Goal: Task Accomplishment & Management: Use online tool/utility

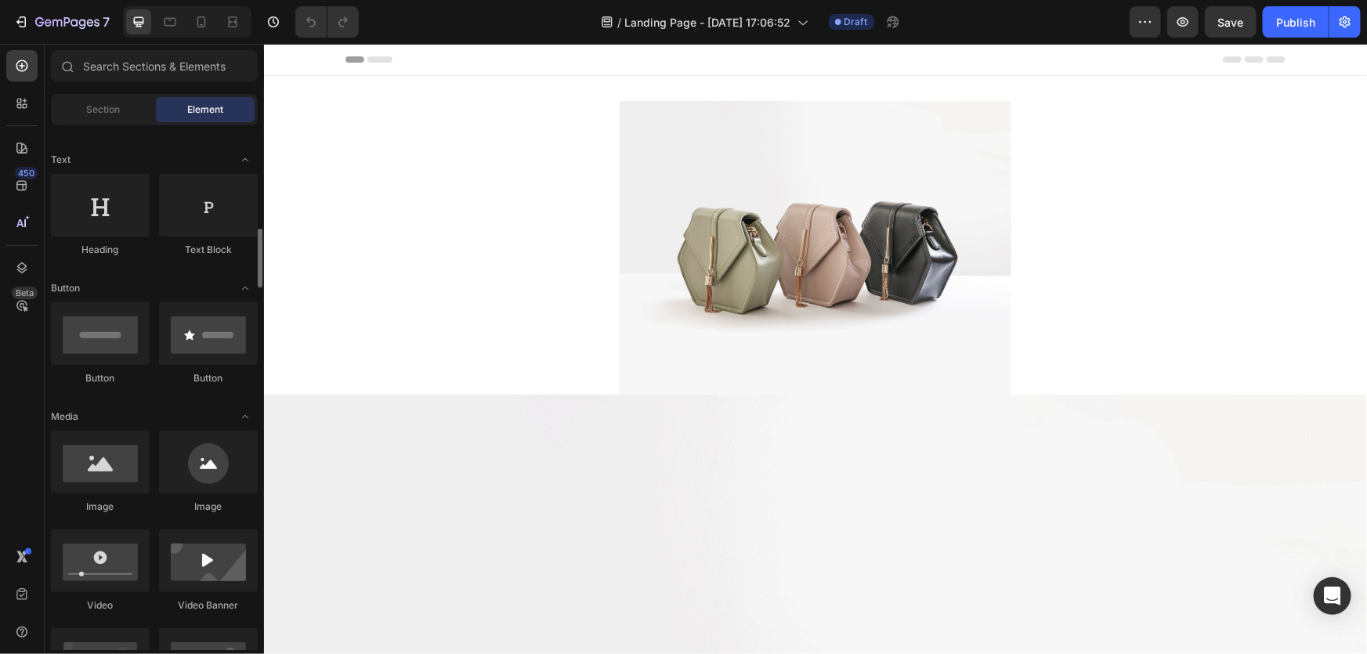
scroll to position [356, 0]
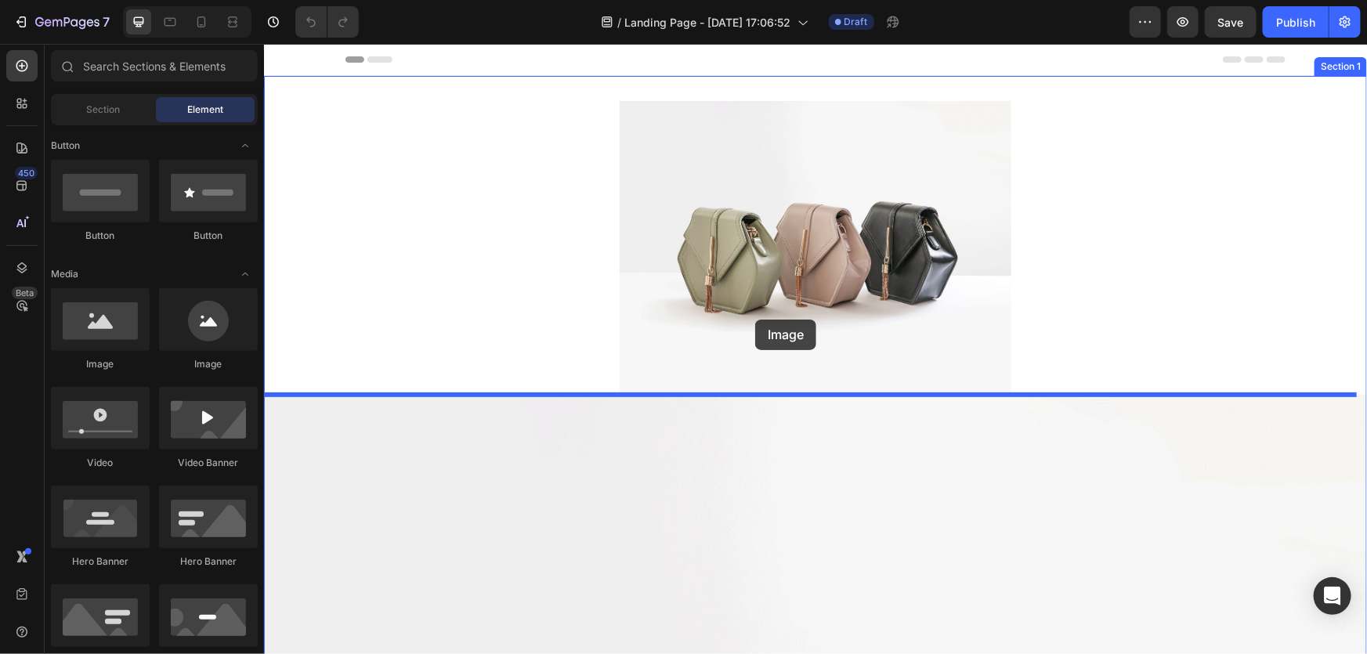
drag, startPoint x: 360, startPoint y: 352, endPoint x: 763, endPoint y: 308, distance: 405.0
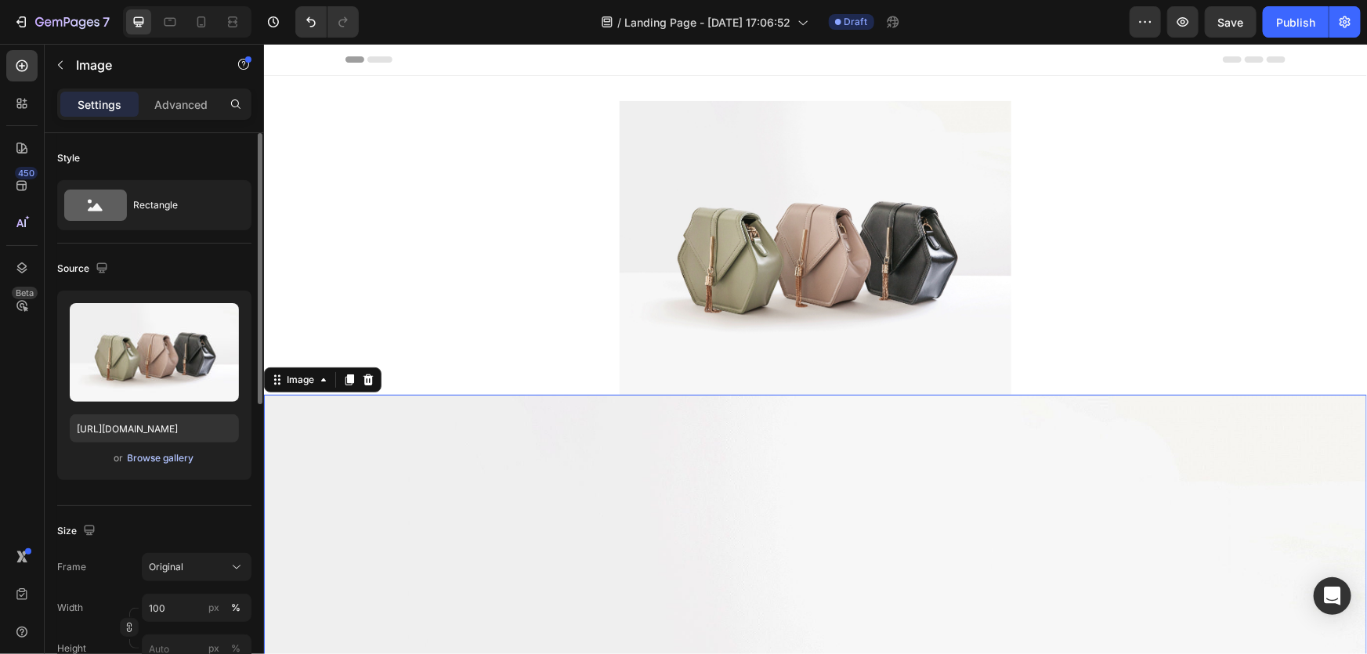
click at [168, 462] on div "Browse gallery" at bounding box center [161, 458] width 67 height 14
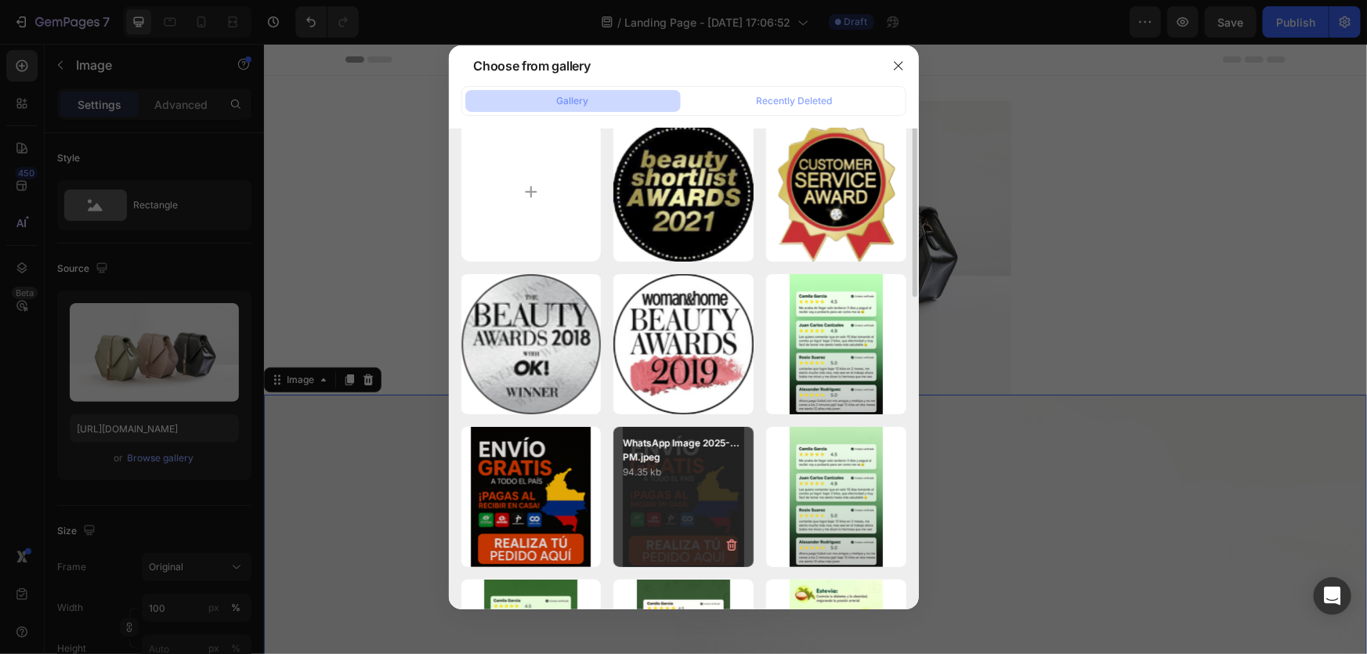
scroll to position [0, 0]
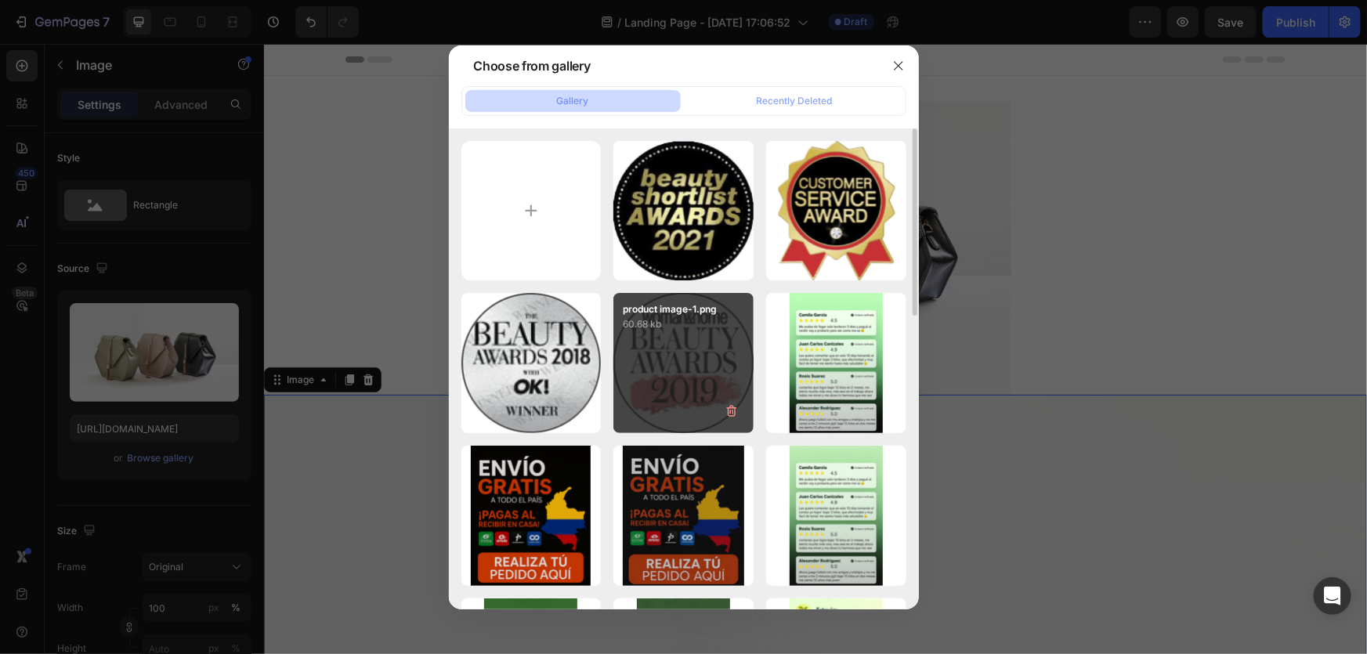
drag, startPoint x: 696, startPoint y: 247, endPoint x: 641, endPoint y: 359, distance: 125.0
click at [766, 359] on div "product image-1.png 60.68 kb" at bounding box center [836, 363] width 140 height 140
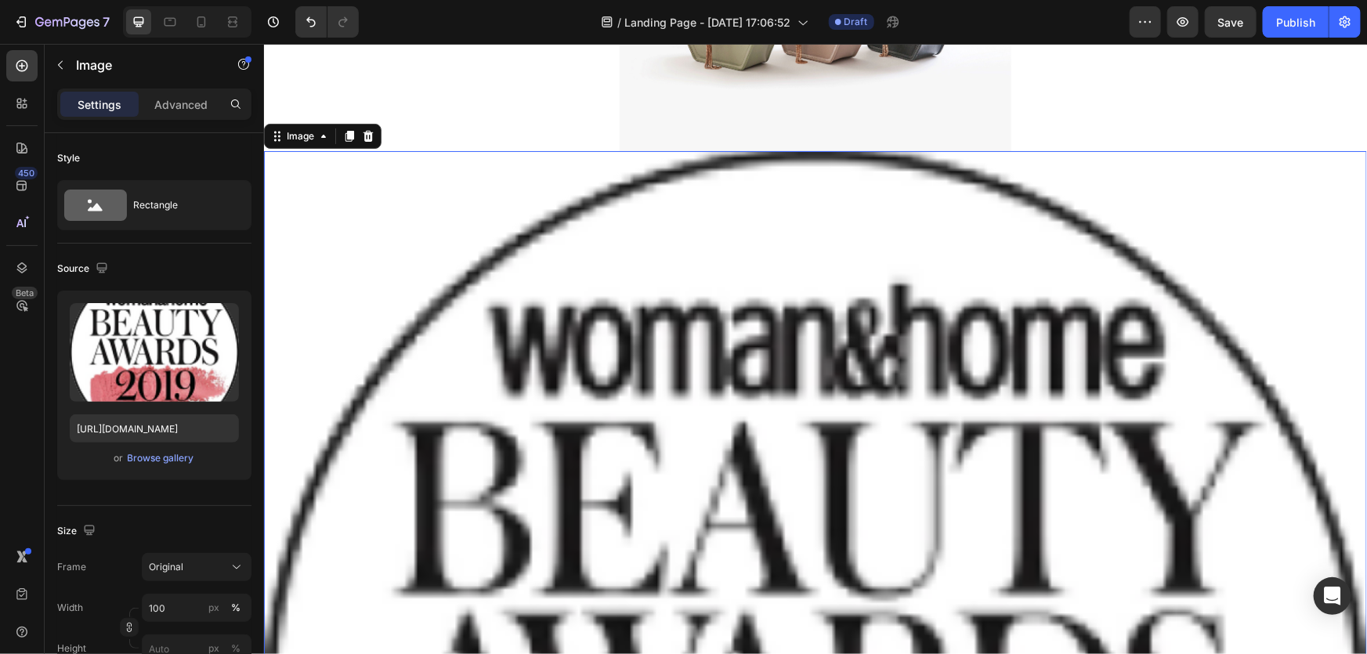
scroll to position [284, 0]
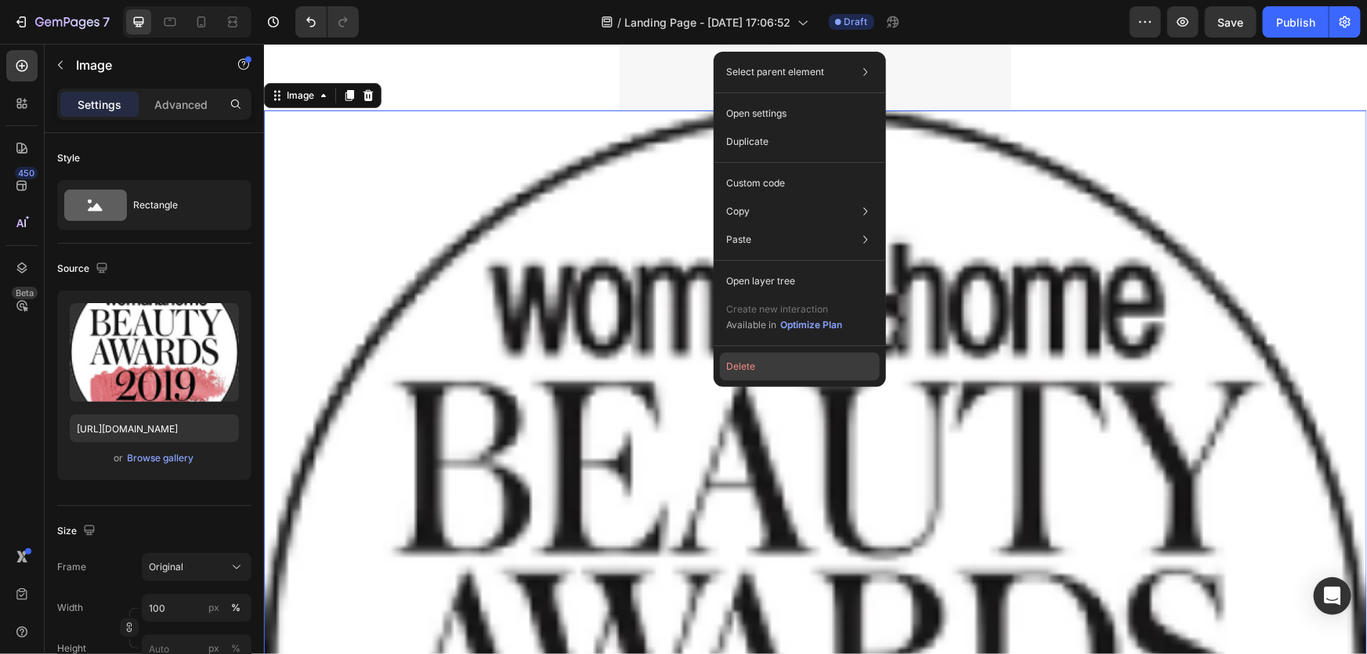
click at [760, 370] on button "Delete" at bounding box center [800, 366] width 160 height 28
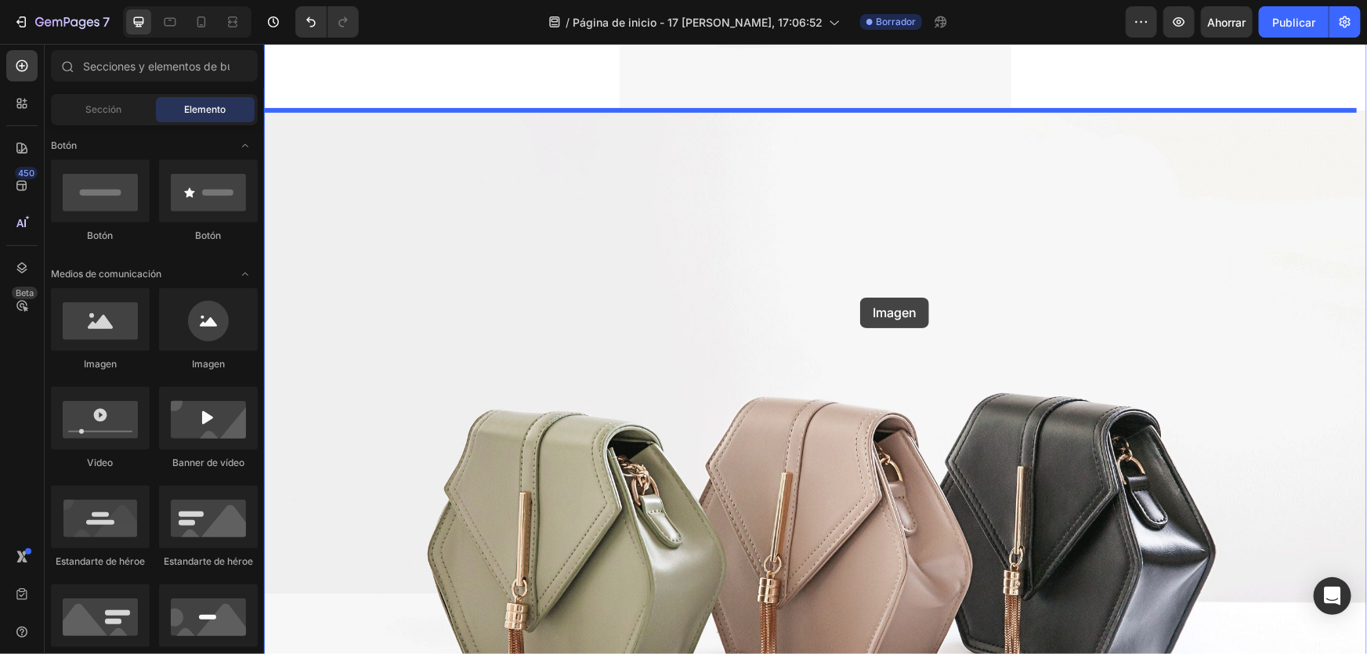
drag, startPoint x: 378, startPoint y: 373, endPoint x: 859, endPoint y: 297, distance: 487.6
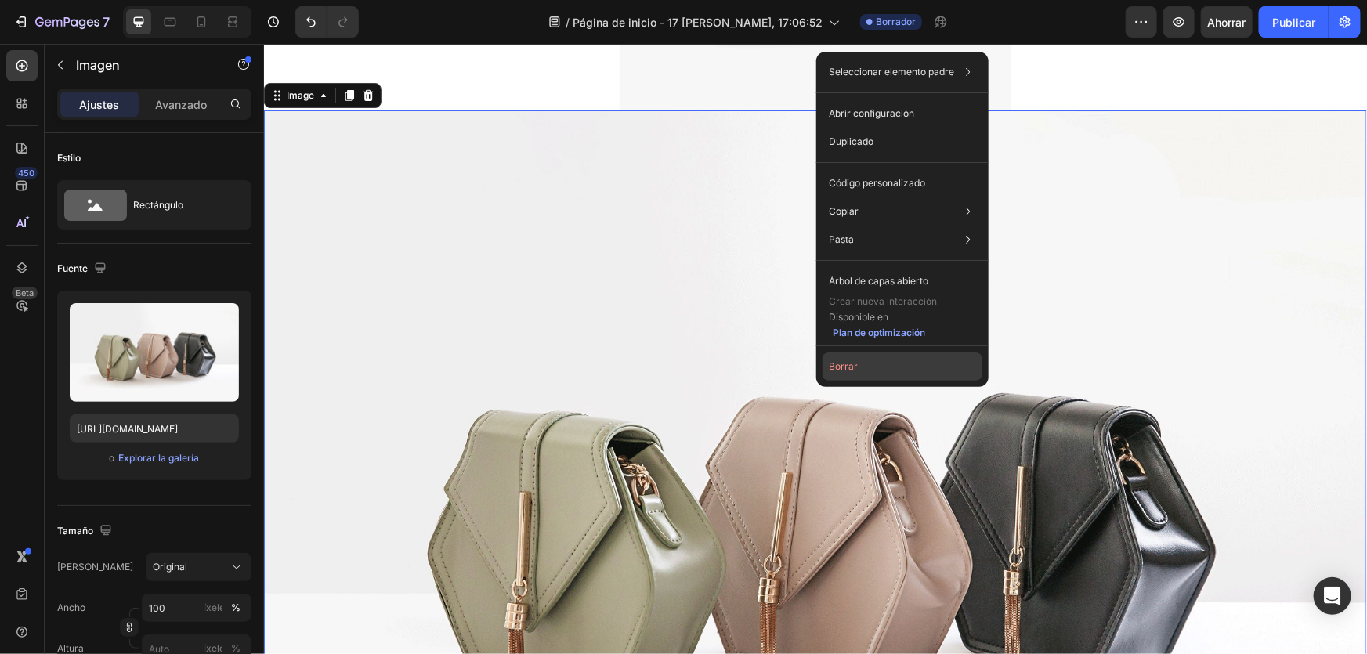
drag, startPoint x: 830, startPoint y: 374, endPoint x: 566, endPoint y: 329, distance: 267.7
click at [830, 373] on button "Borrar" at bounding box center [902, 366] width 160 height 28
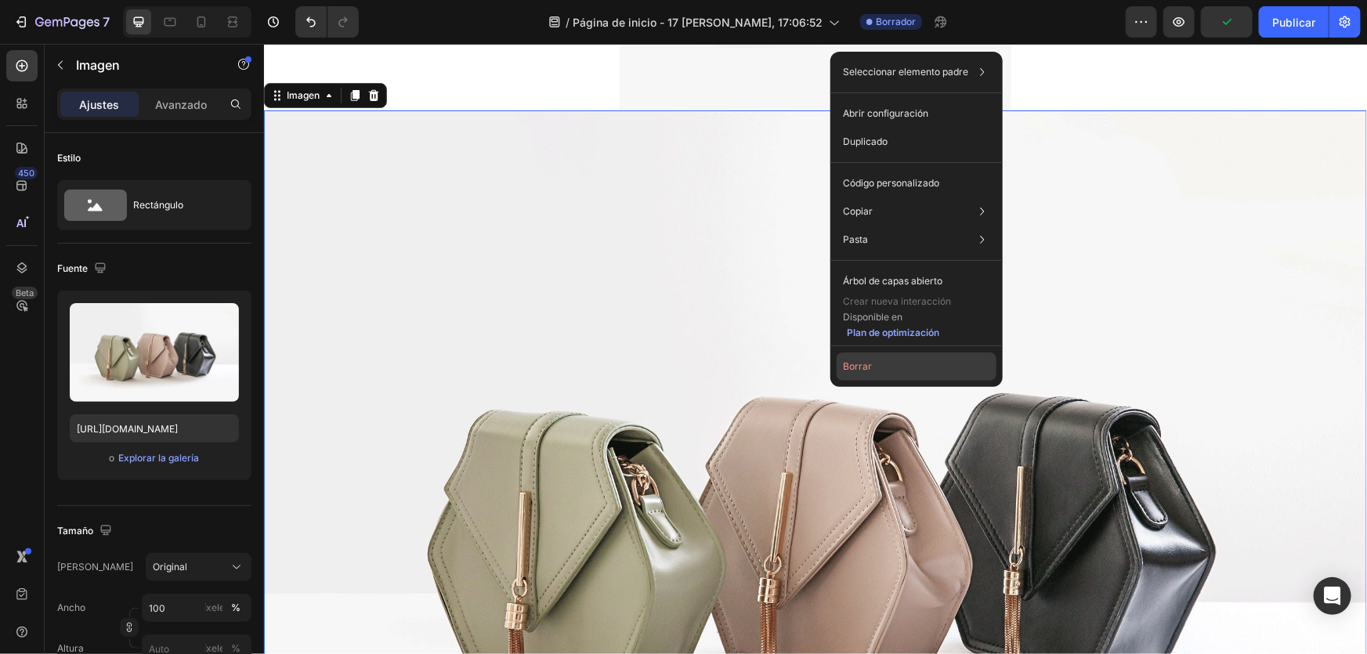
click at [844, 363] on font "Borrar" at bounding box center [857, 366] width 29 height 12
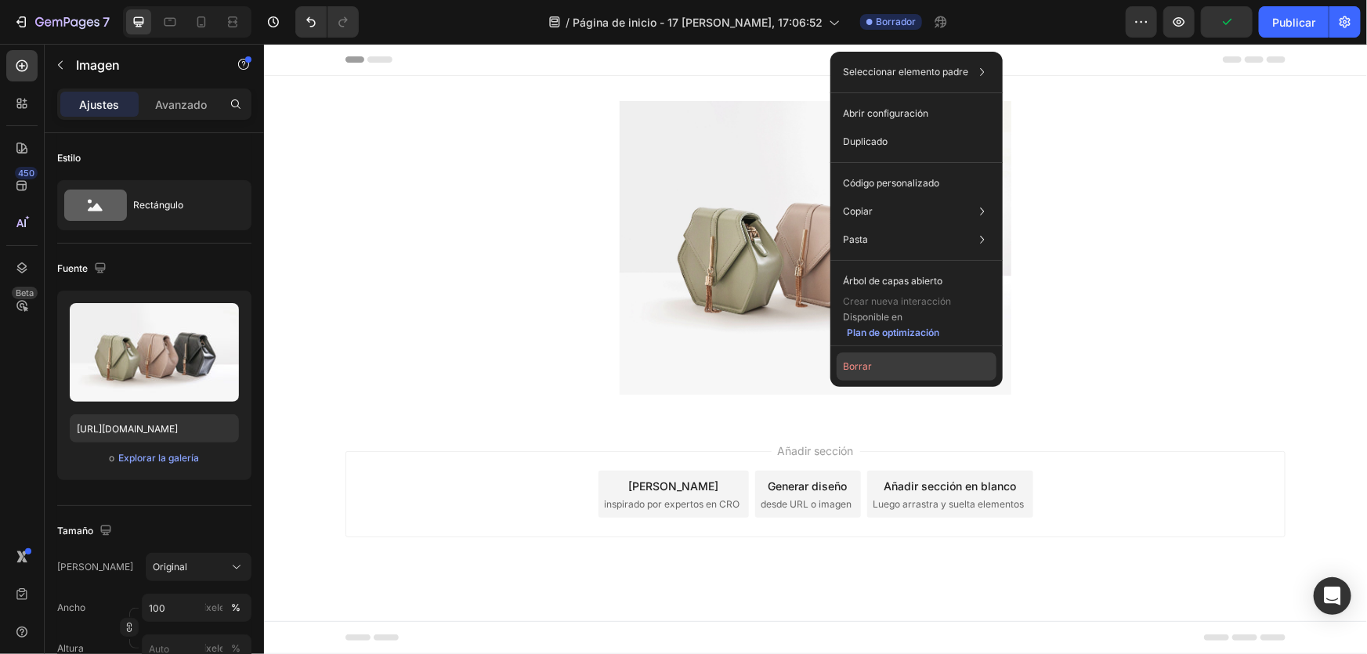
scroll to position [0, 0]
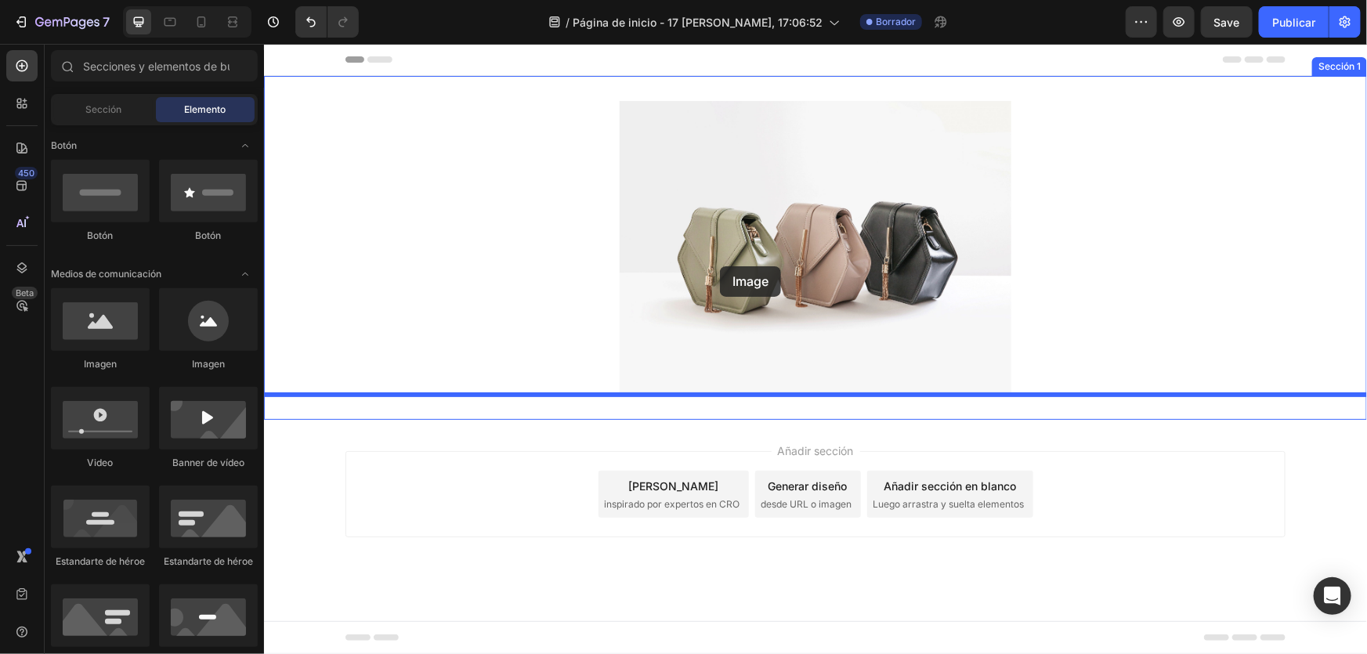
drag, startPoint x: 367, startPoint y: 363, endPoint x: 719, endPoint y: 266, distance: 365.6
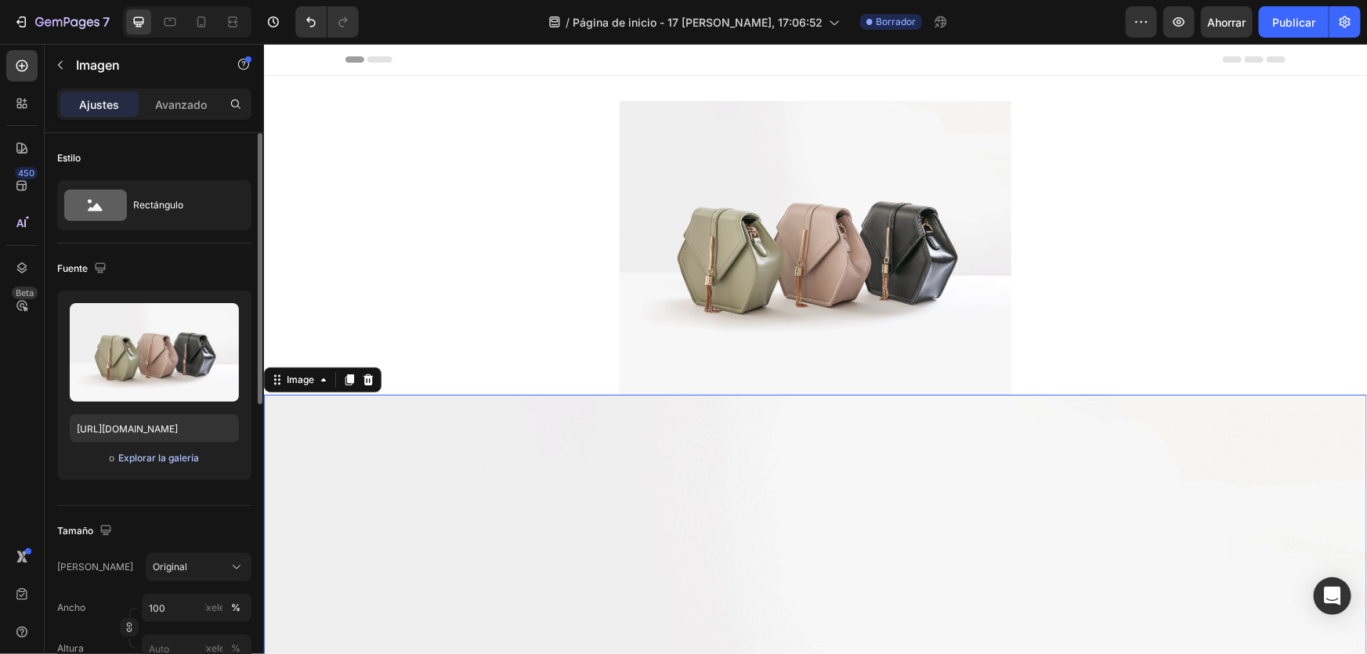
click at [182, 464] on font "Explorar la galería" at bounding box center [158, 458] width 81 height 14
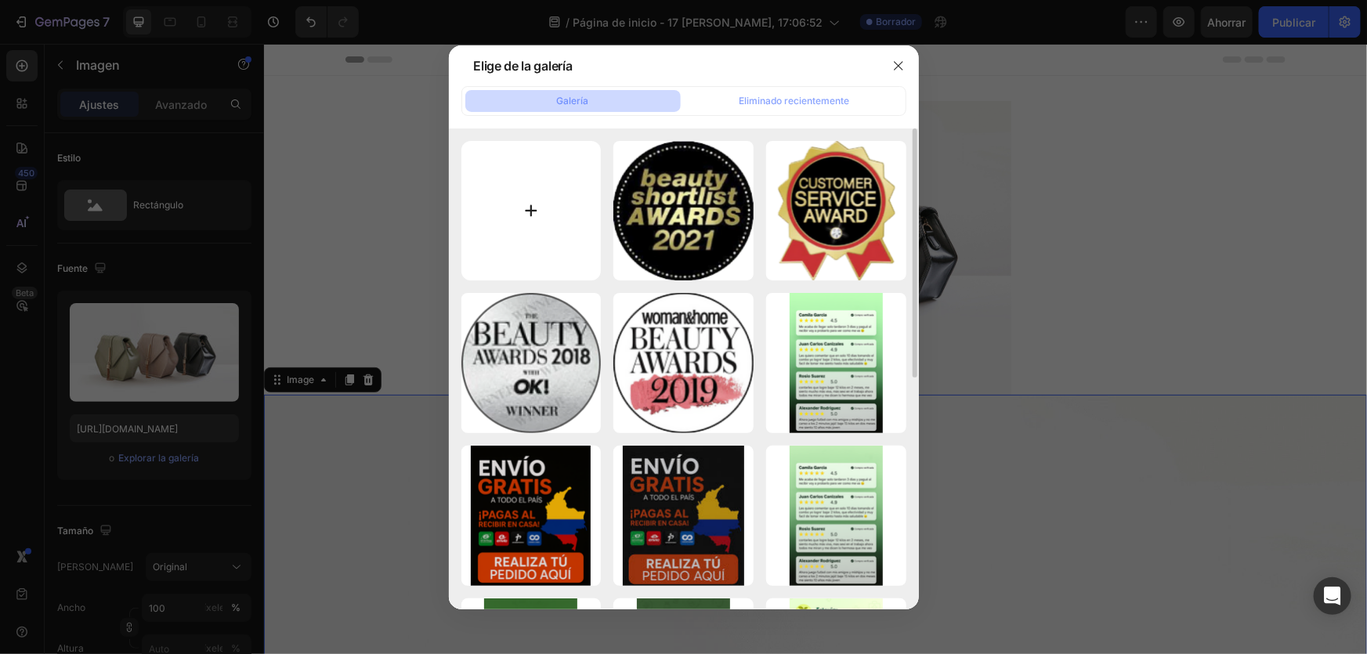
click at [537, 240] on input "file" at bounding box center [531, 211] width 140 height 140
click at [573, 237] on input "file" at bounding box center [531, 211] width 140 height 140
click at [530, 188] on input "file" at bounding box center [531, 211] width 140 height 140
type input "C:\fakepath\ChatGPT Image 27 ago 2025, 06_48_04 p.m..png"
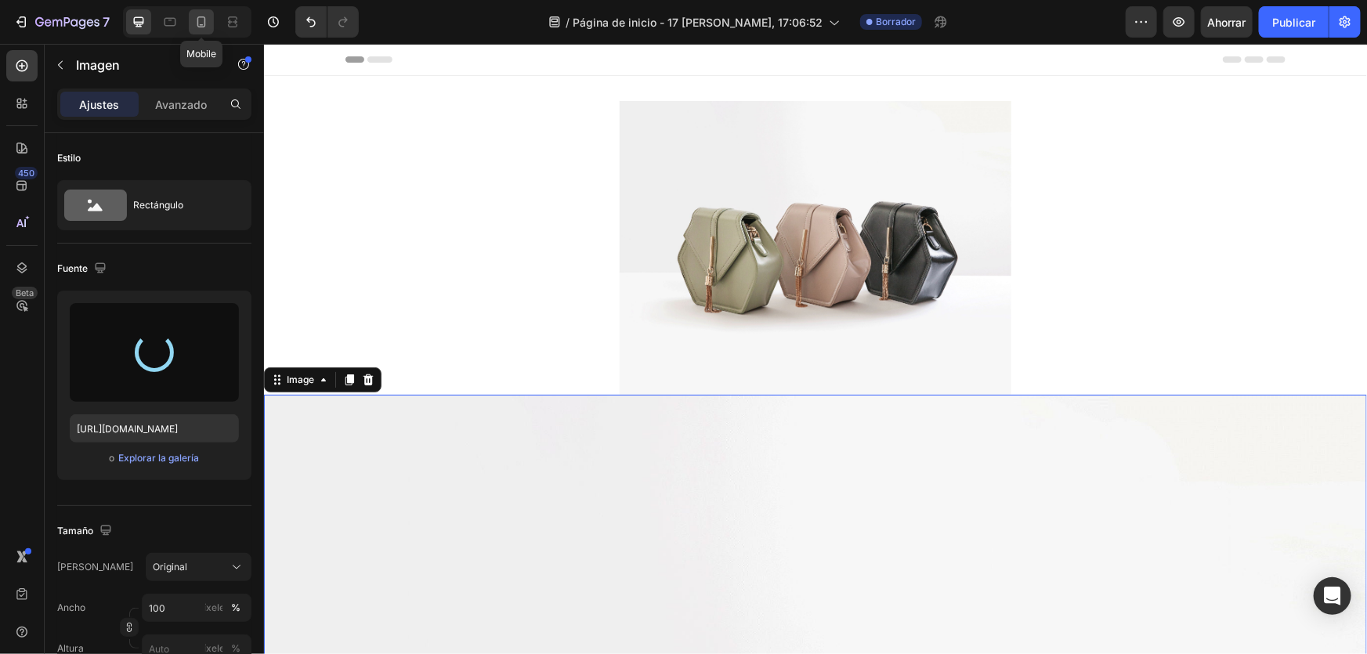
click at [198, 25] on icon at bounding box center [201, 22] width 16 height 16
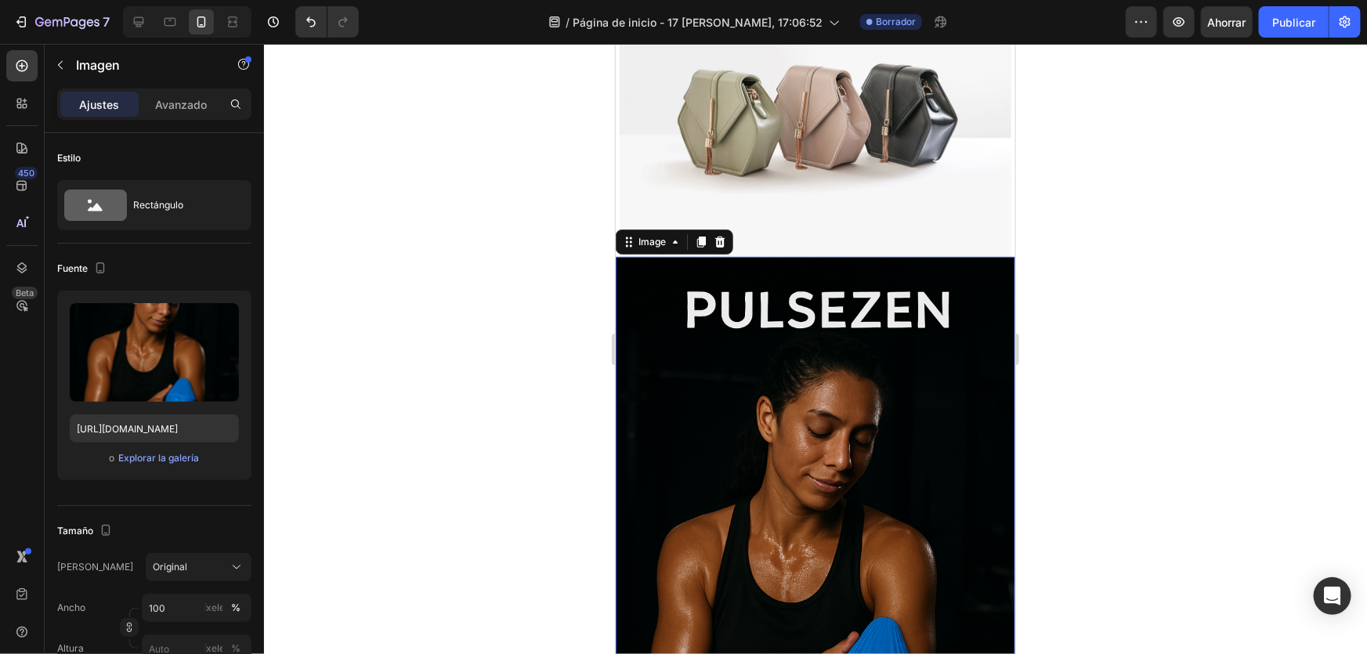
scroll to position [70, 0]
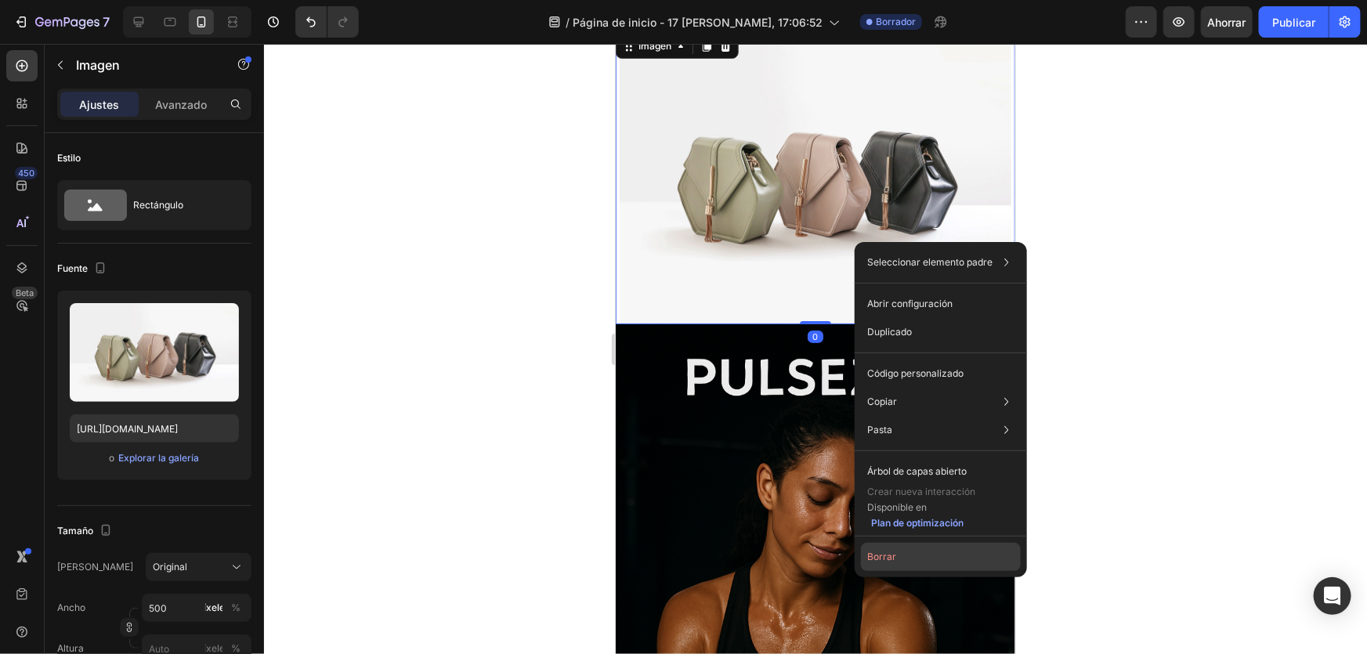
click at [905, 550] on button "Borrar" at bounding box center [941, 557] width 160 height 28
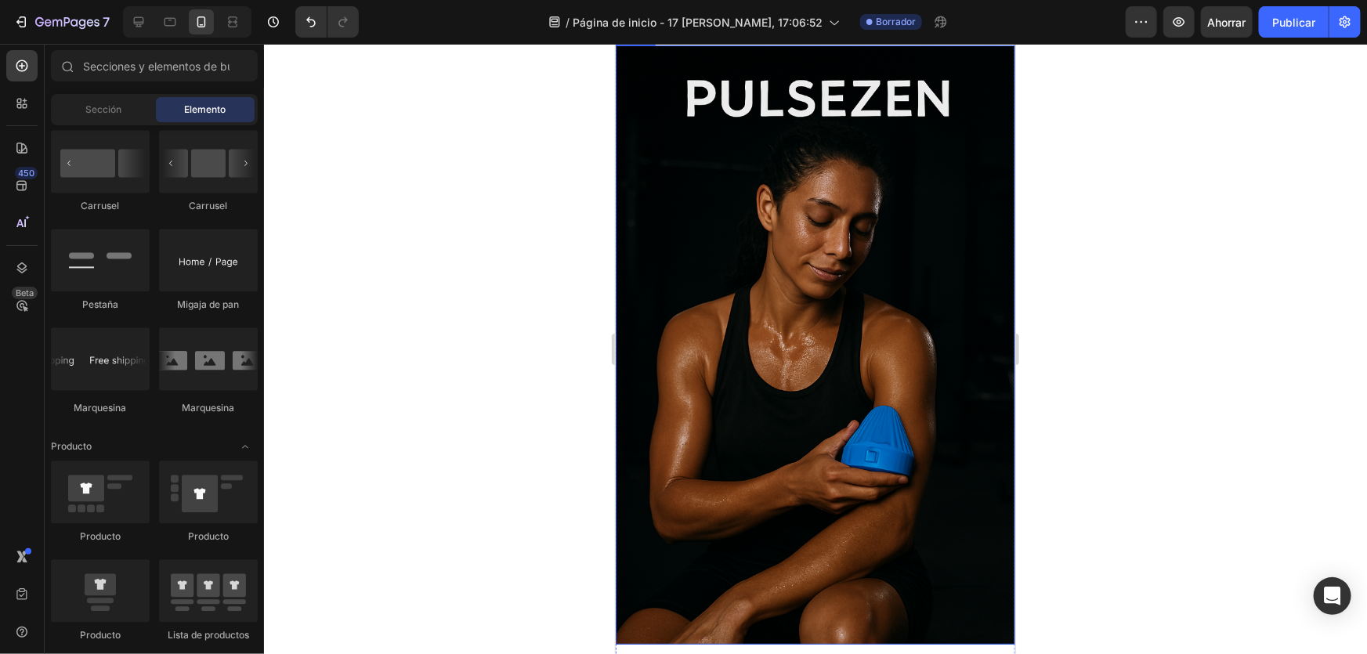
scroll to position [213, 0]
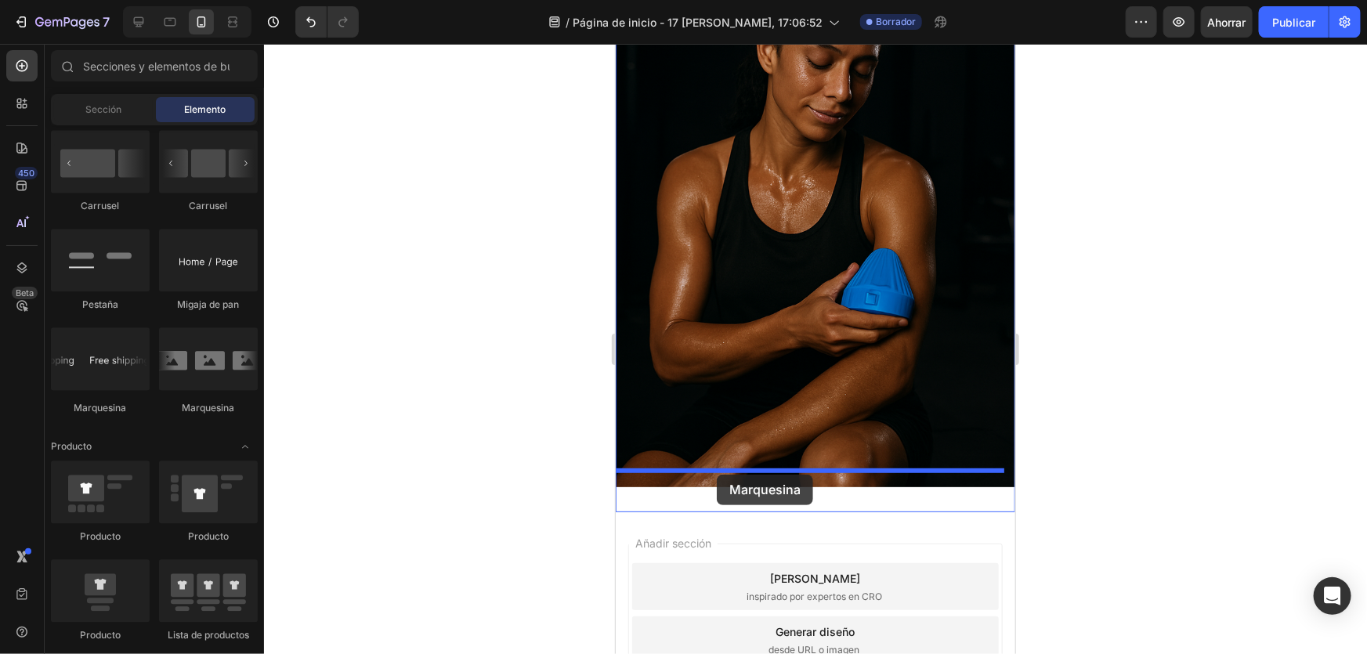
drag, startPoint x: 685, startPoint y: 414, endPoint x: 716, endPoint y: 474, distance: 66.9
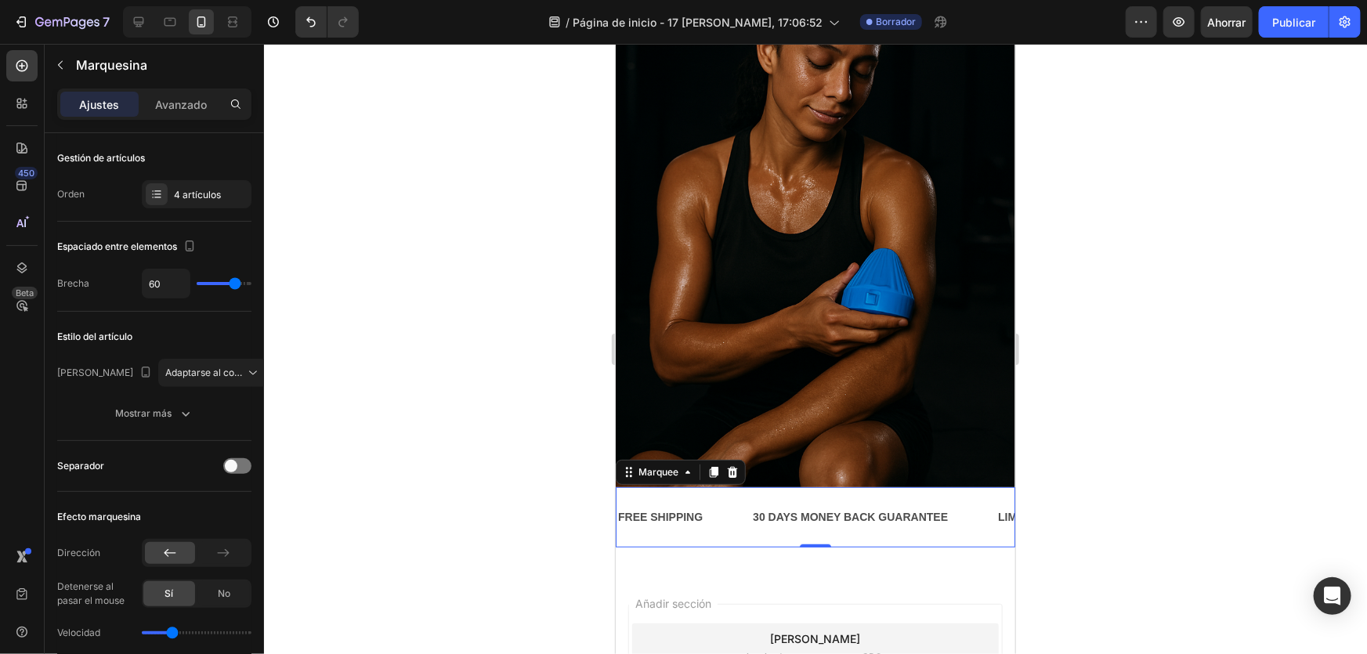
click at [490, 584] on div at bounding box center [815, 349] width 1103 height 610
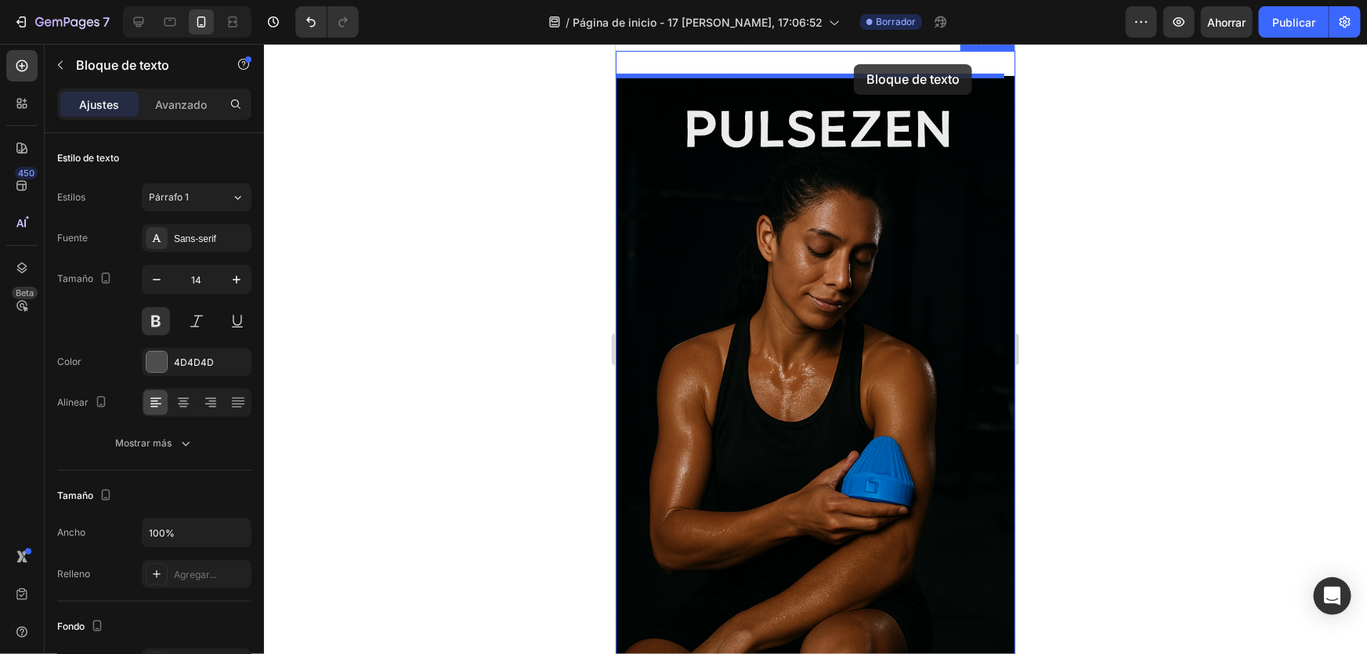
scroll to position [0, 0]
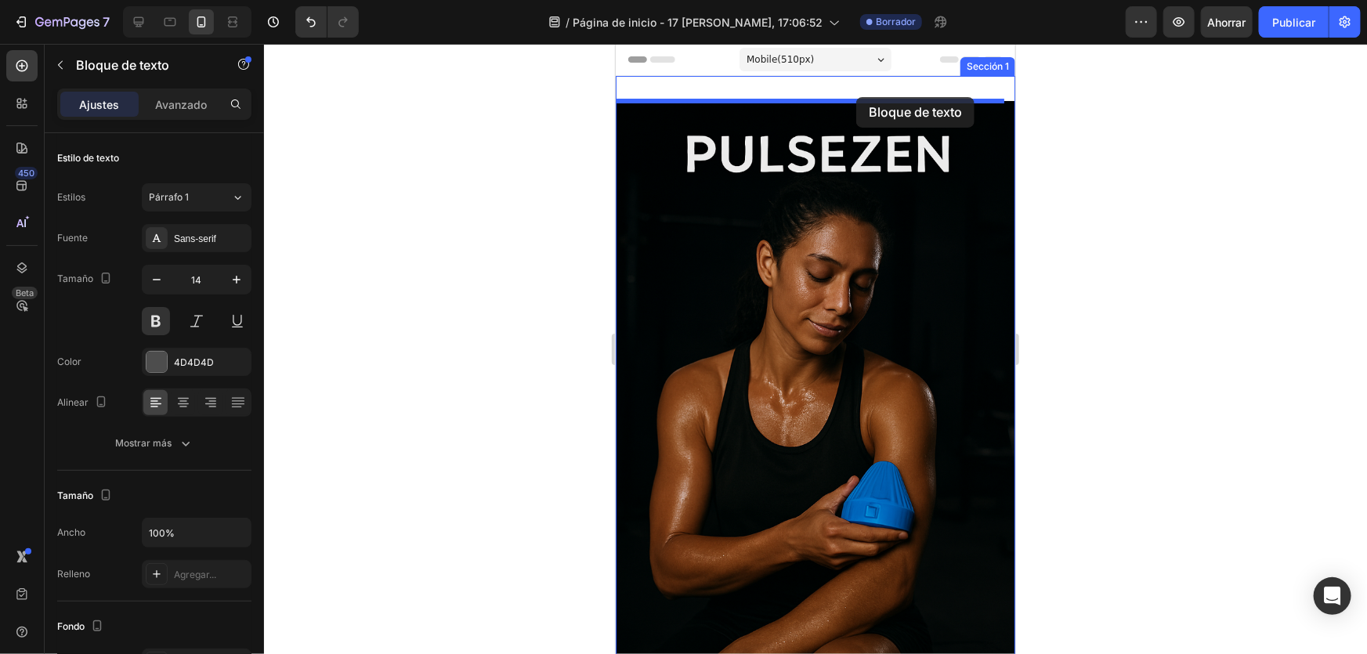
drag, startPoint x: 851, startPoint y: 500, endPoint x: 855, endPoint y: 96, distance: 404.2
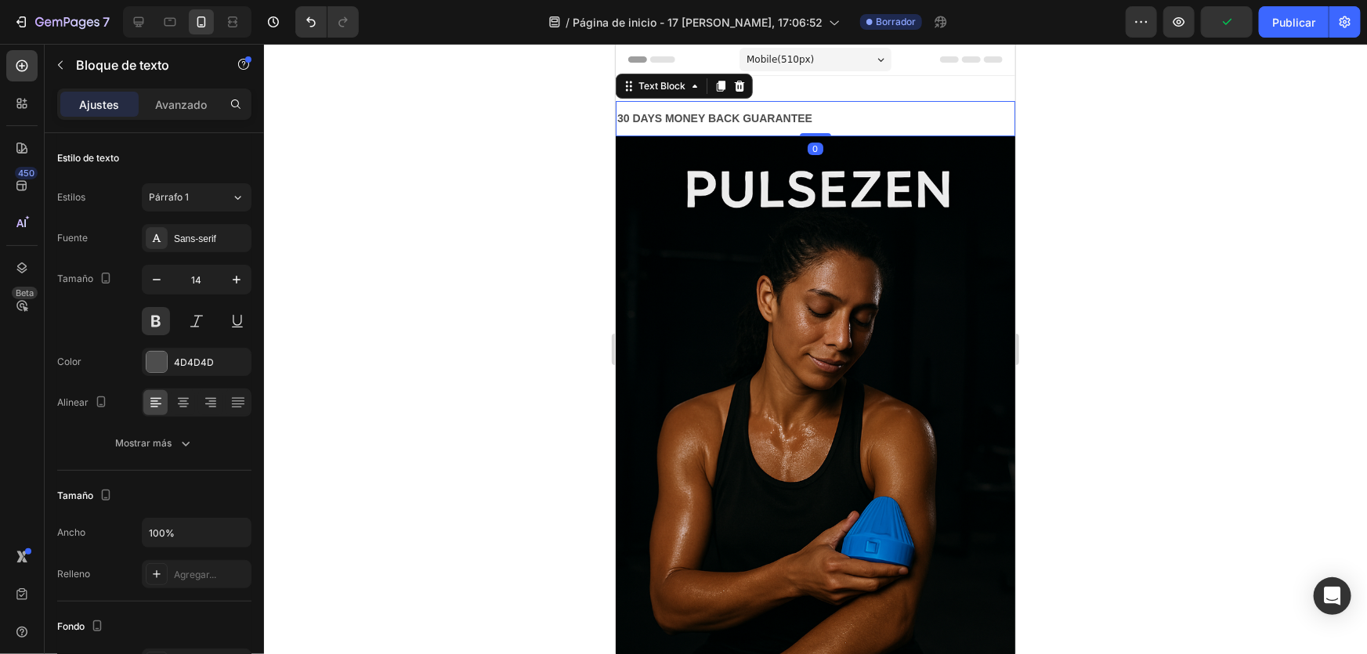
click at [1037, 234] on div at bounding box center [815, 349] width 1103 height 610
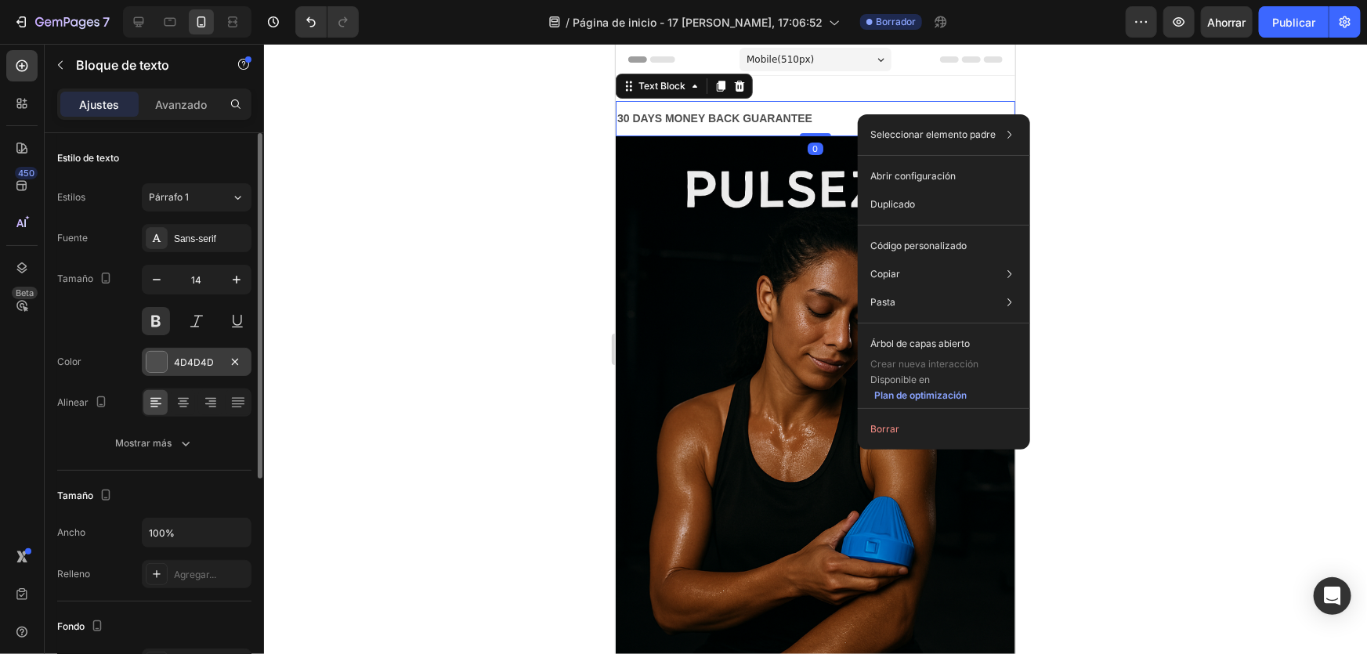
click at [206, 356] on font "4D4D4D" at bounding box center [194, 362] width 40 height 12
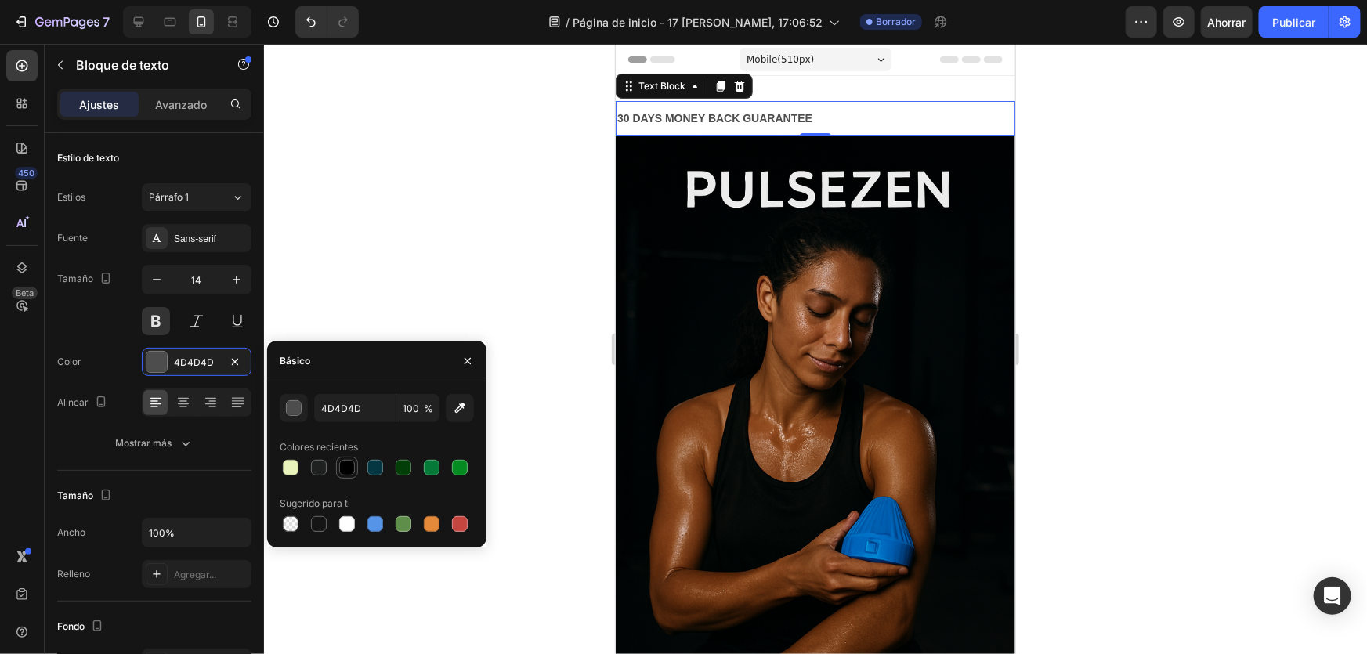
click at [347, 466] on div at bounding box center [347, 468] width 16 height 16
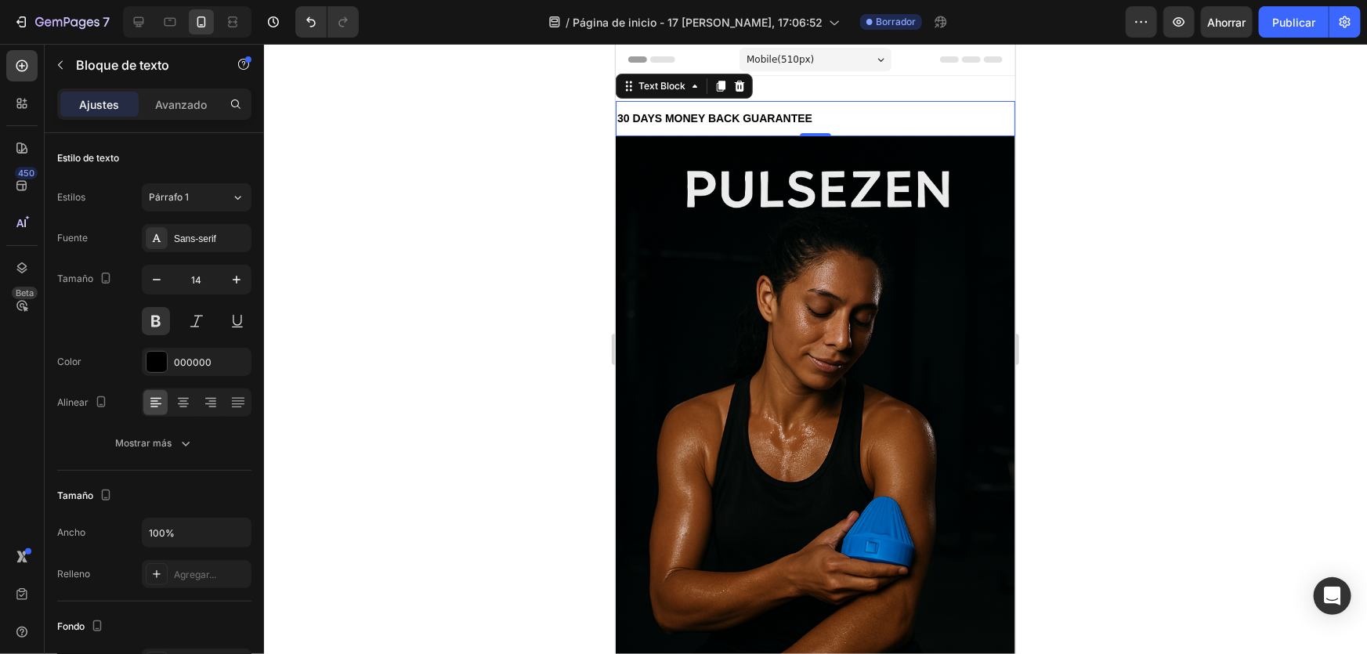
click at [345, 322] on div at bounding box center [815, 349] width 1103 height 610
click at [855, 118] on div "30 DAYS MONEY BACK GUARANTEE" at bounding box center [814, 118] width 399 height 23
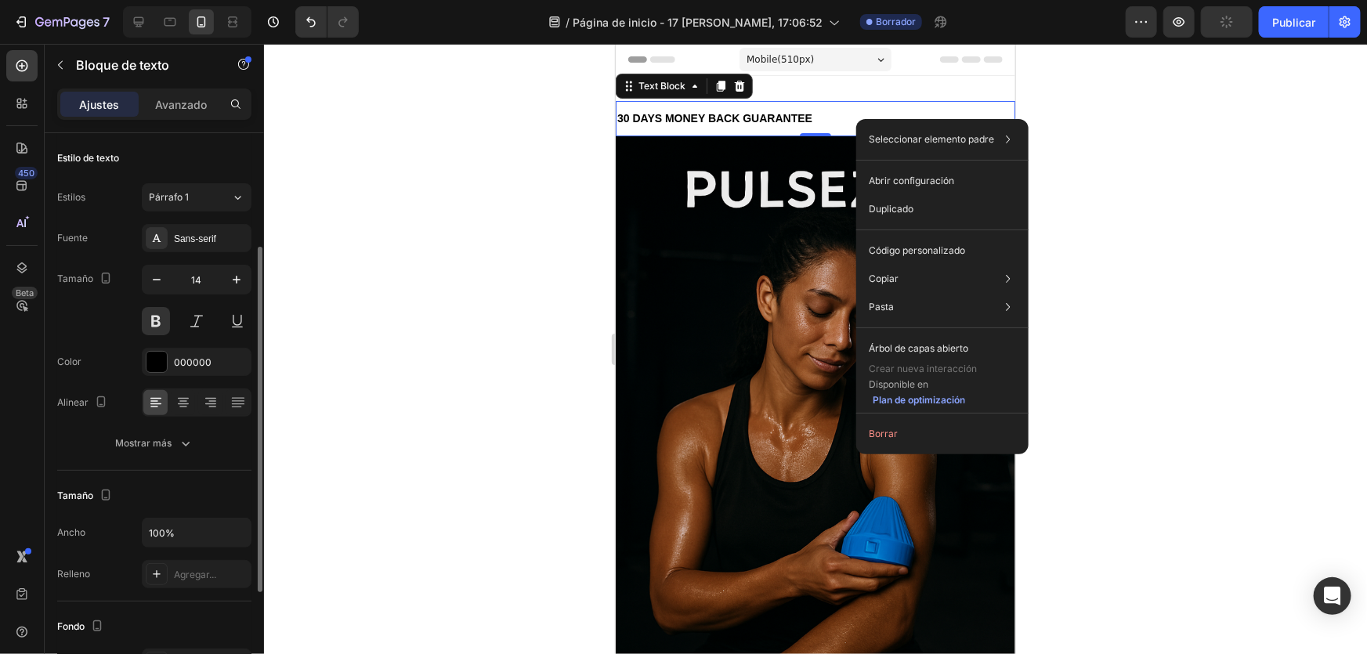
scroll to position [70, 0]
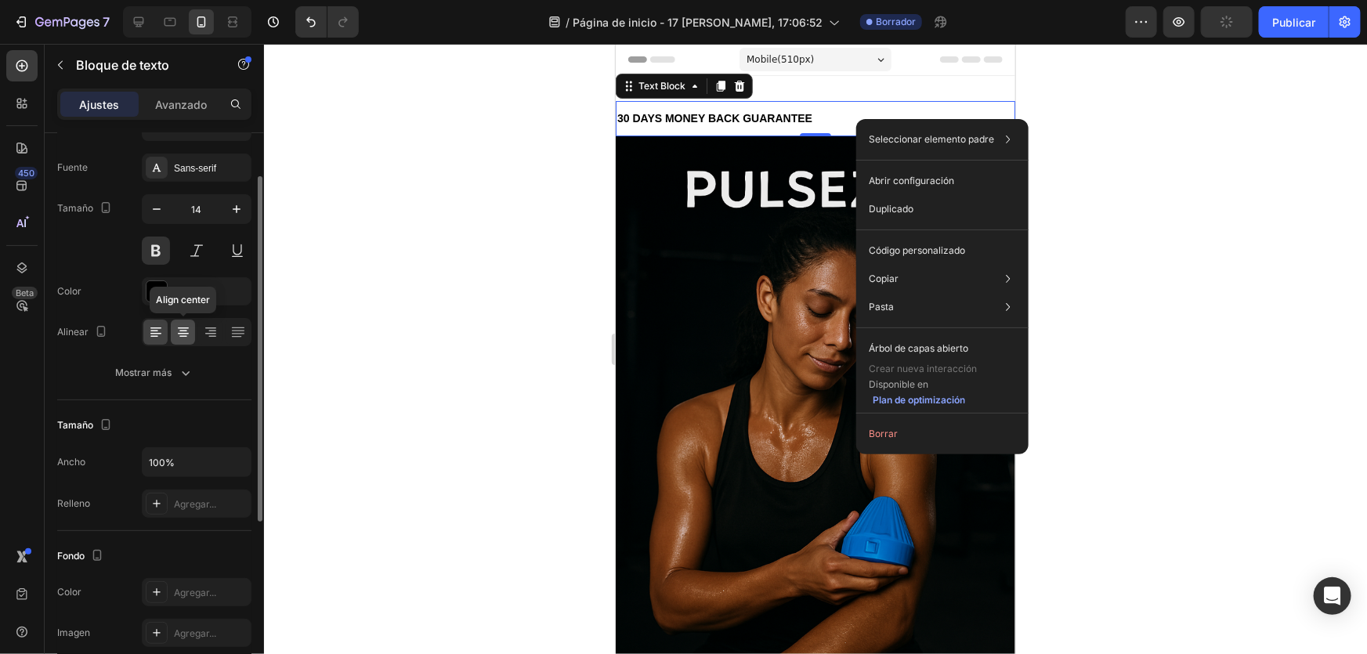
click at [176, 330] on icon at bounding box center [183, 332] width 16 height 16
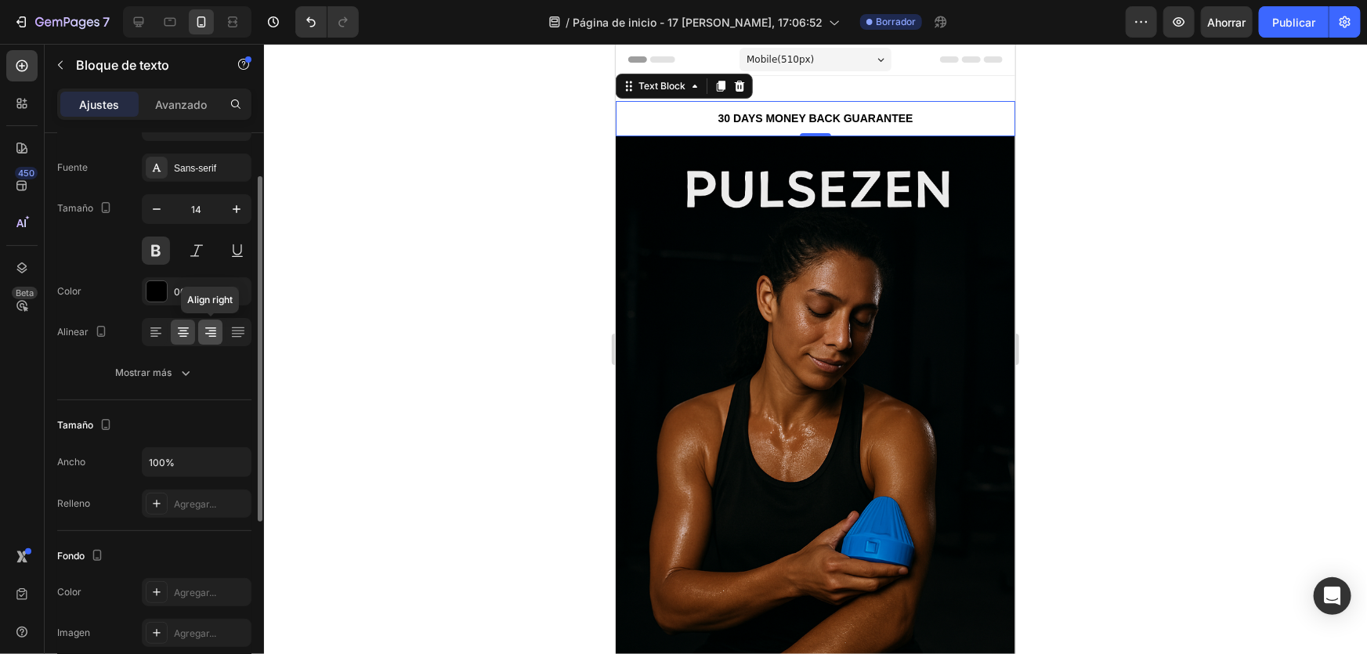
click at [219, 334] on div at bounding box center [210, 332] width 24 height 25
click at [242, 336] on icon at bounding box center [238, 332] width 16 height 16
click at [164, 332] on div at bounding box center [155, 332] width 24 height 25
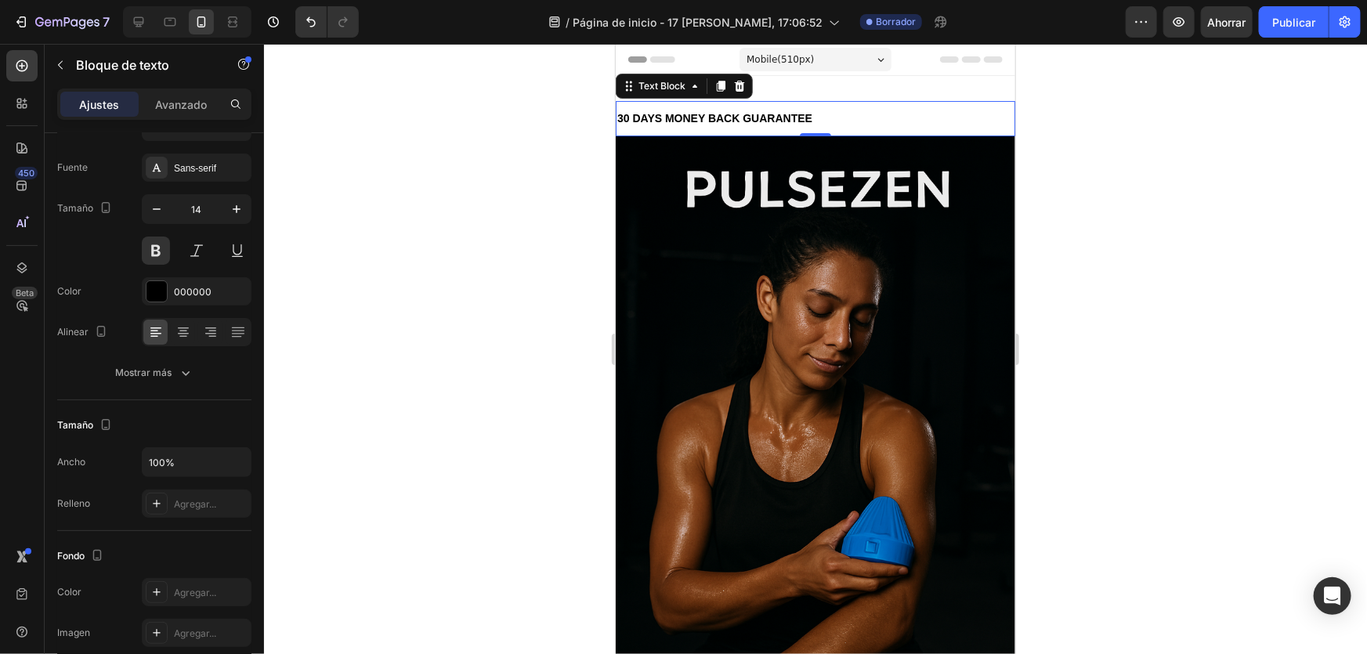
click at [344, 337] on div at bounding box center [815, 349] width 1103 height 610
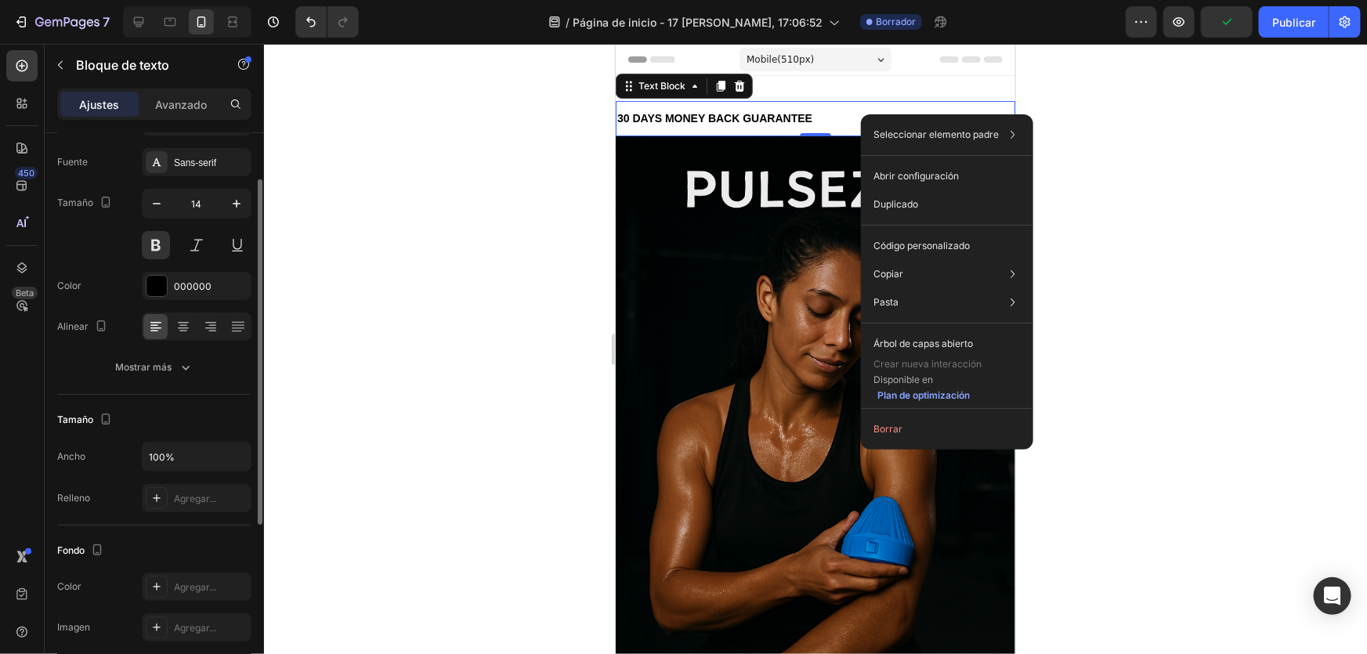
scroll to position [0, 0]
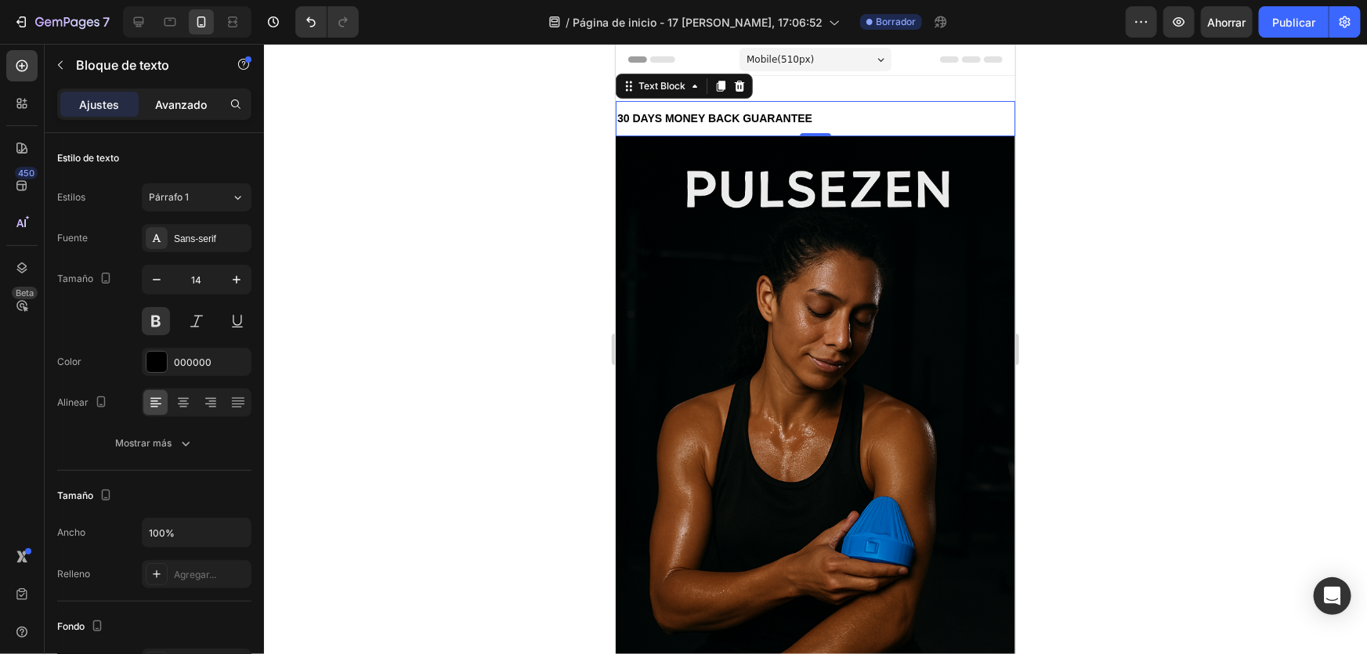
click at [182, 108] on font "Avanzado" at bounding box center [181, 104] width 52 height 13
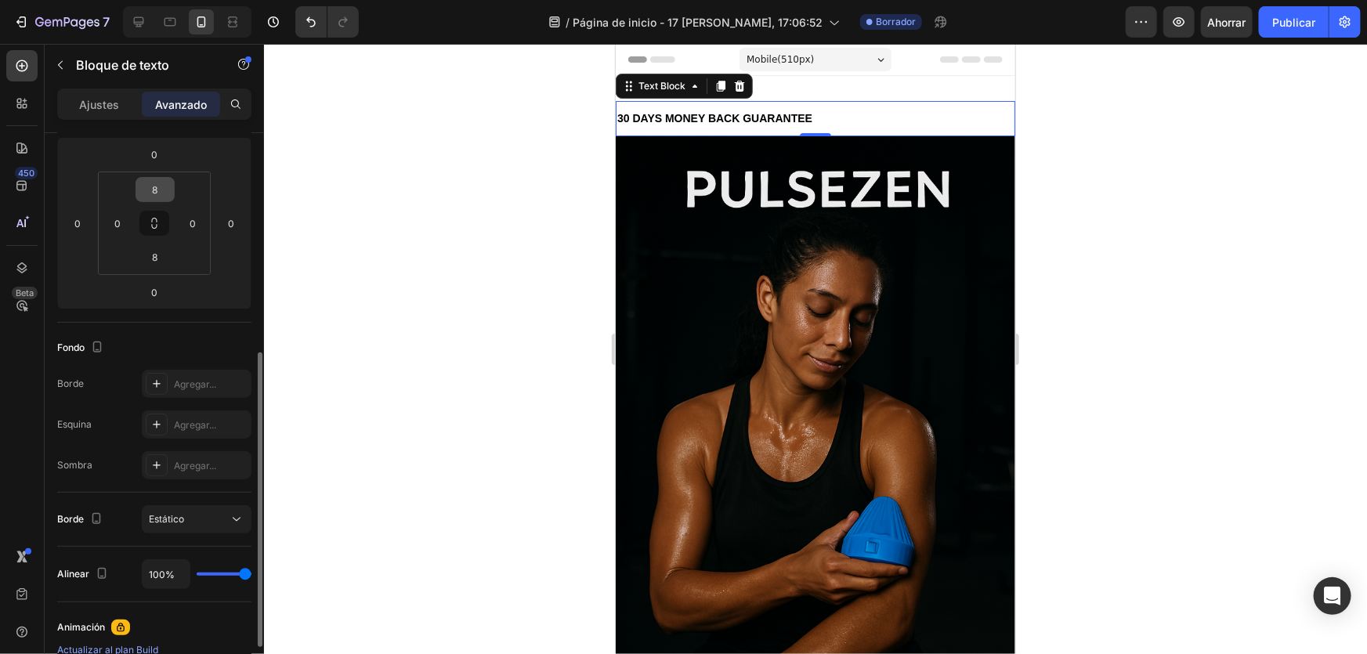
scroll to position [498, 0]
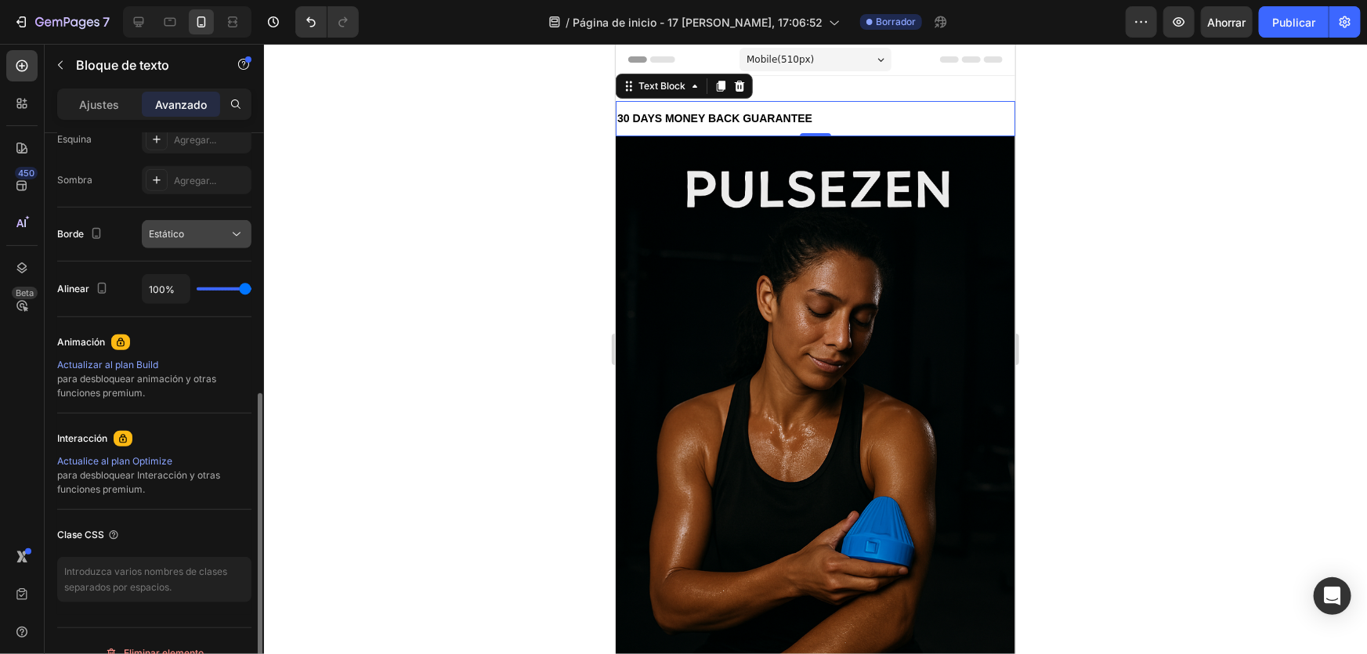
click at [209, 226] on div "Estático" at bounding box center [197, 234] width 96 height 16
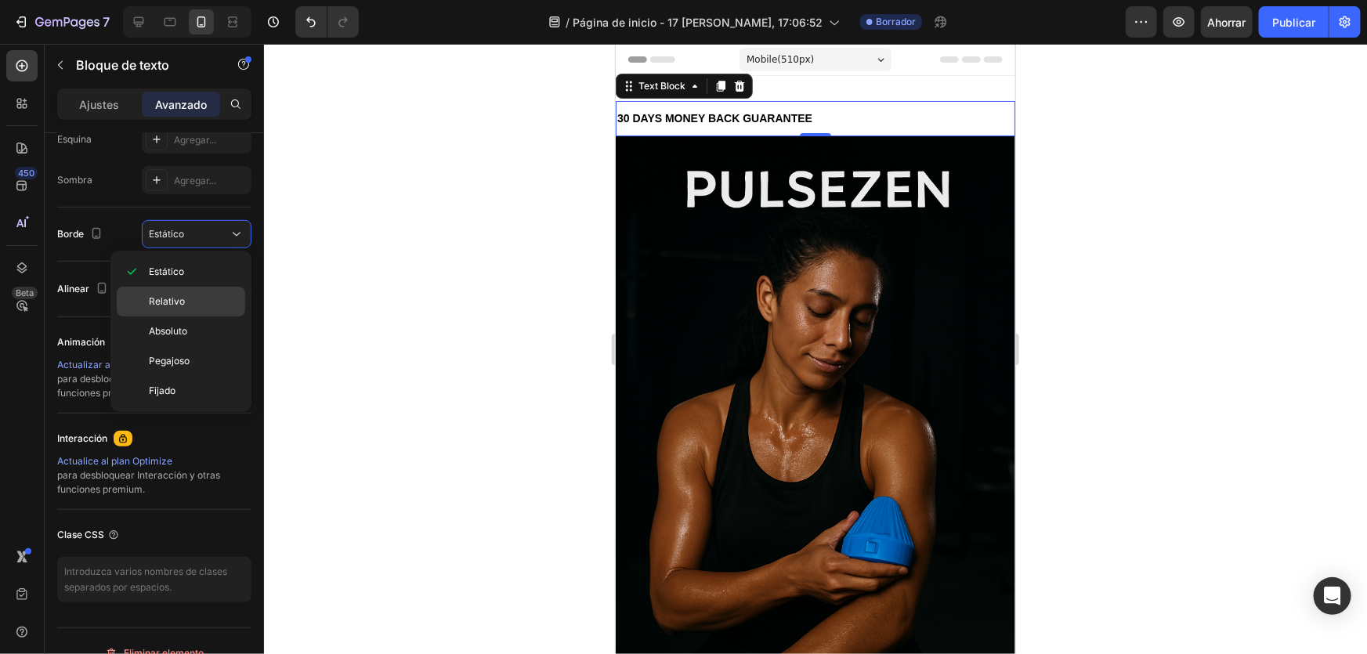
click at [190, 302] on p "Relativo" at bounding box center [193, 301] width 89 height 14
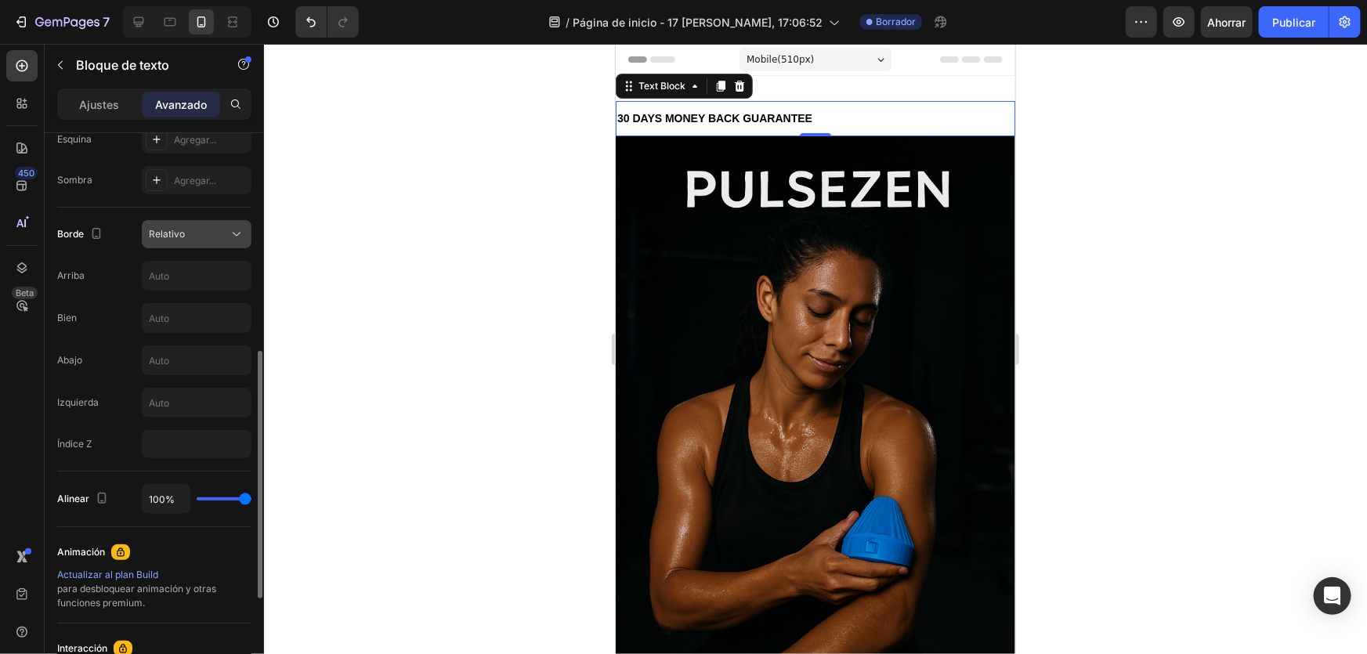
click at [203, 236] on div "Relativo" at bounding box center [189, 234] width 80 height 14
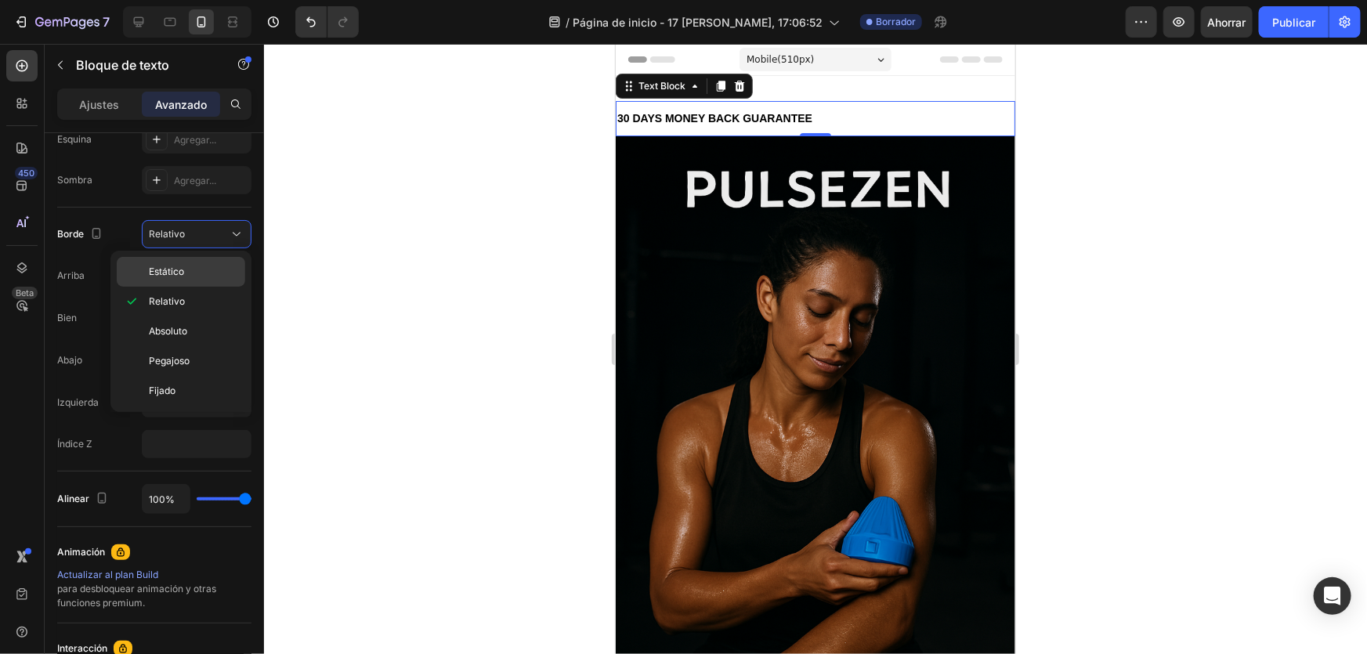
click at [187, 276] on p "Estático" at bounding box center [193, 272] width 89 height 14
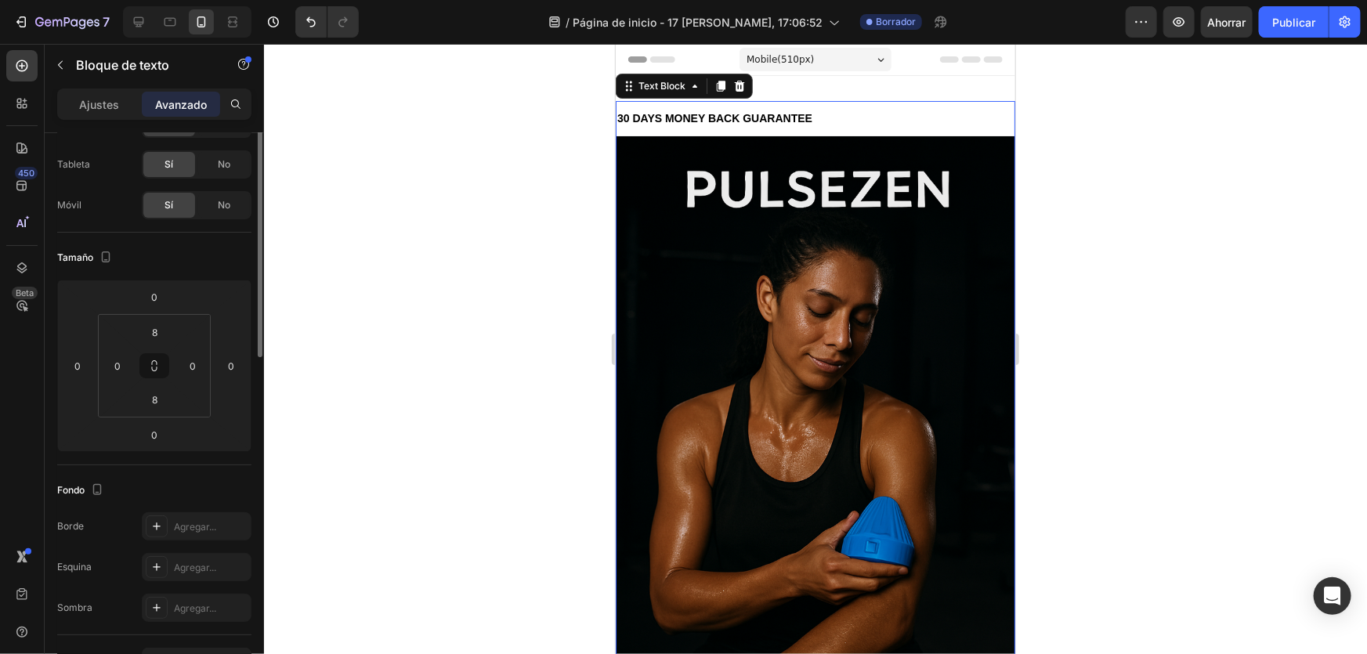
scroll to position [0, 0]
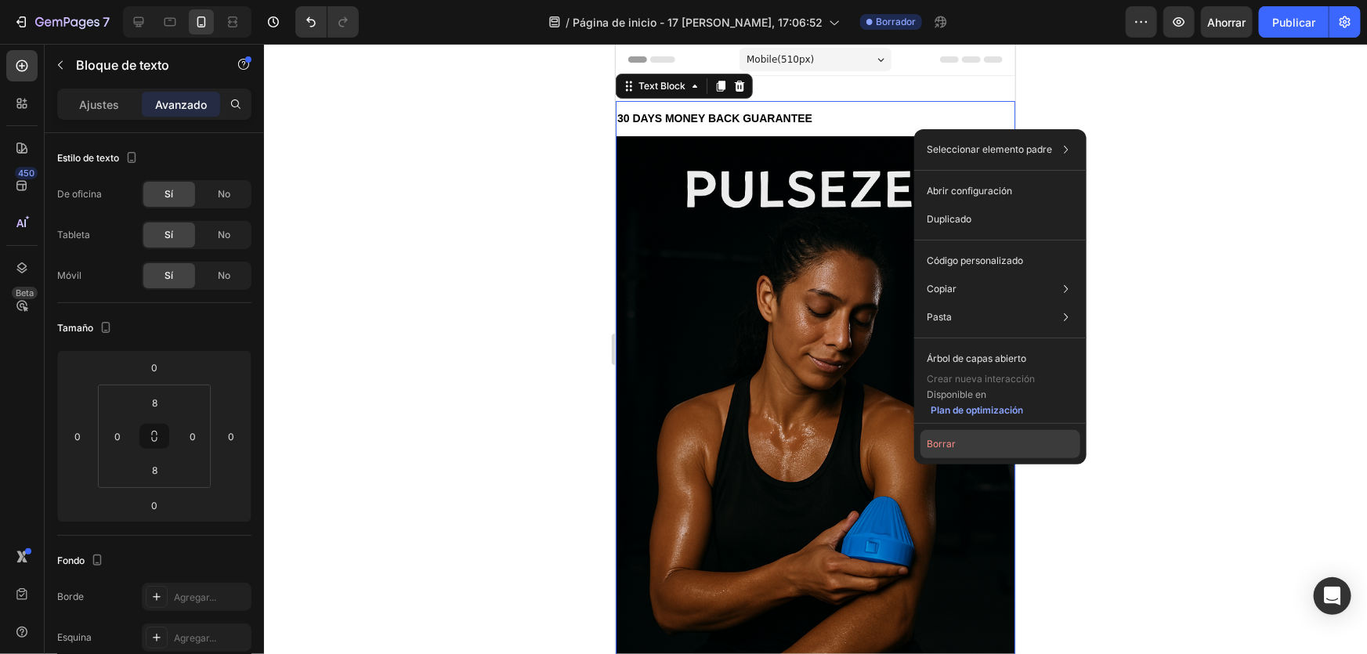
click at [944, 437] on font "Borrar" at bounding box center [941, 444] width 29 height 14
